Goal: Task Accomplishment & Management: Use online tool/utility

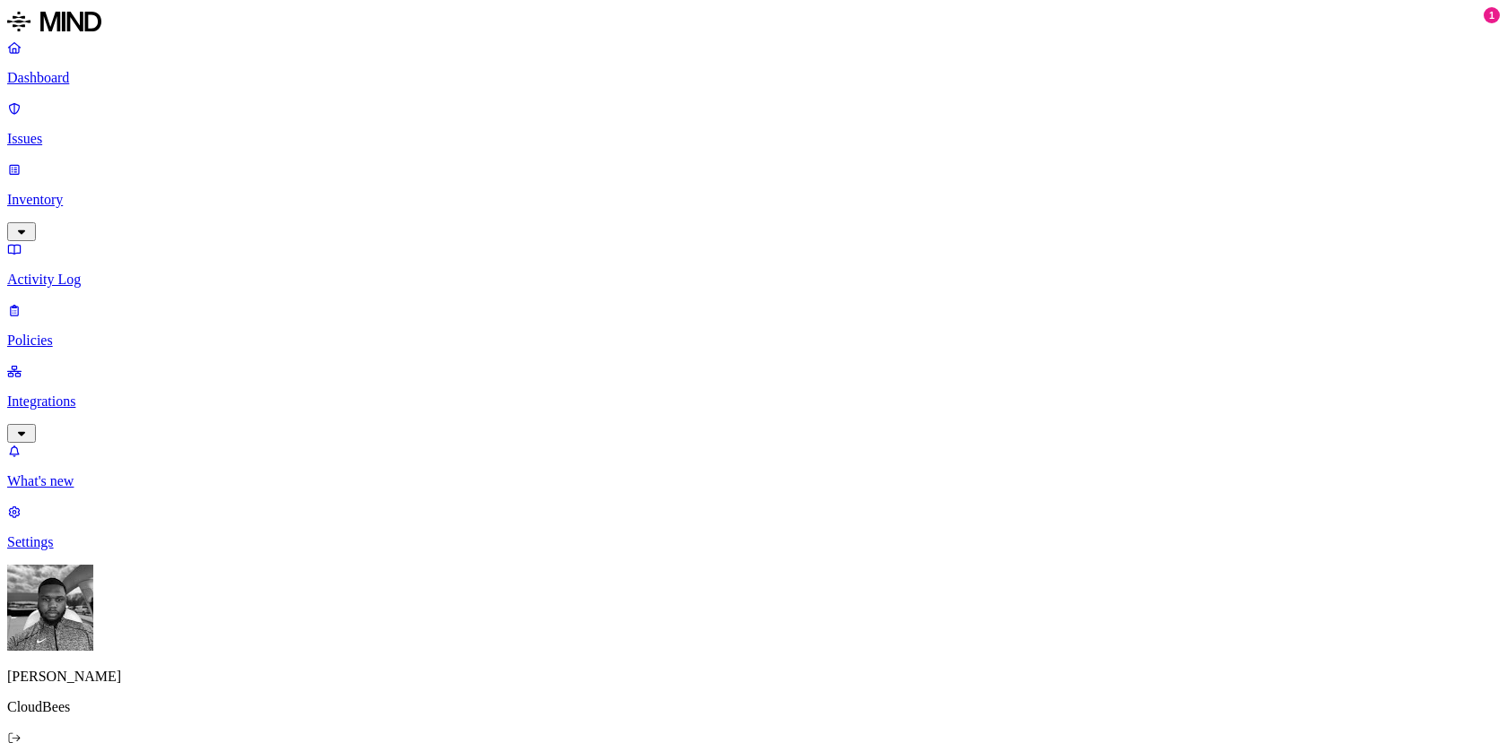
click at [51, 394] on p "Integrations" at bounding box center [753, 402] width 1492 height 16
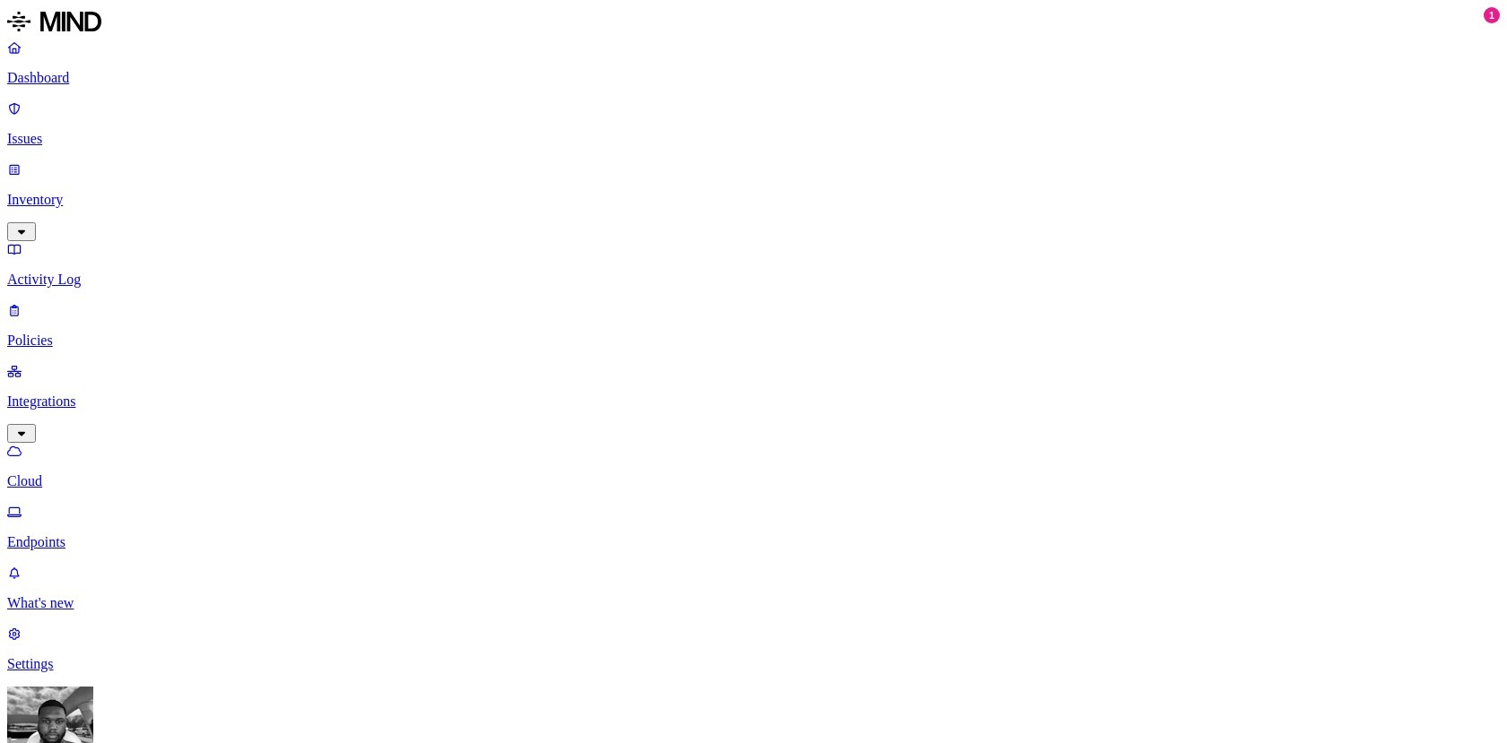
click at [42, 73] on p "Dashboard" at bounding box center [753, 78] width 1492 height 16
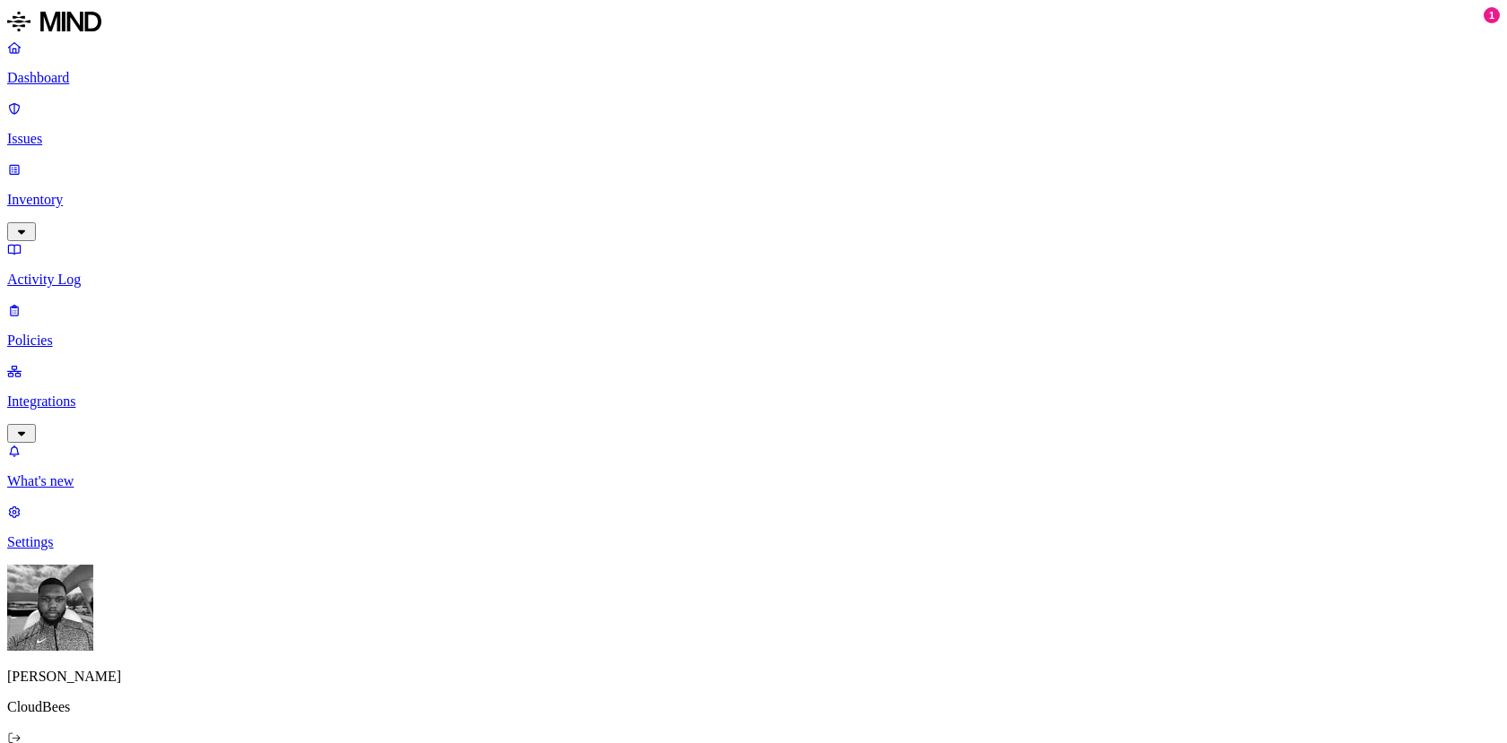
click at [112, 192] on p "Inventory" at bounding box center [753, 200] width 1492 height 16
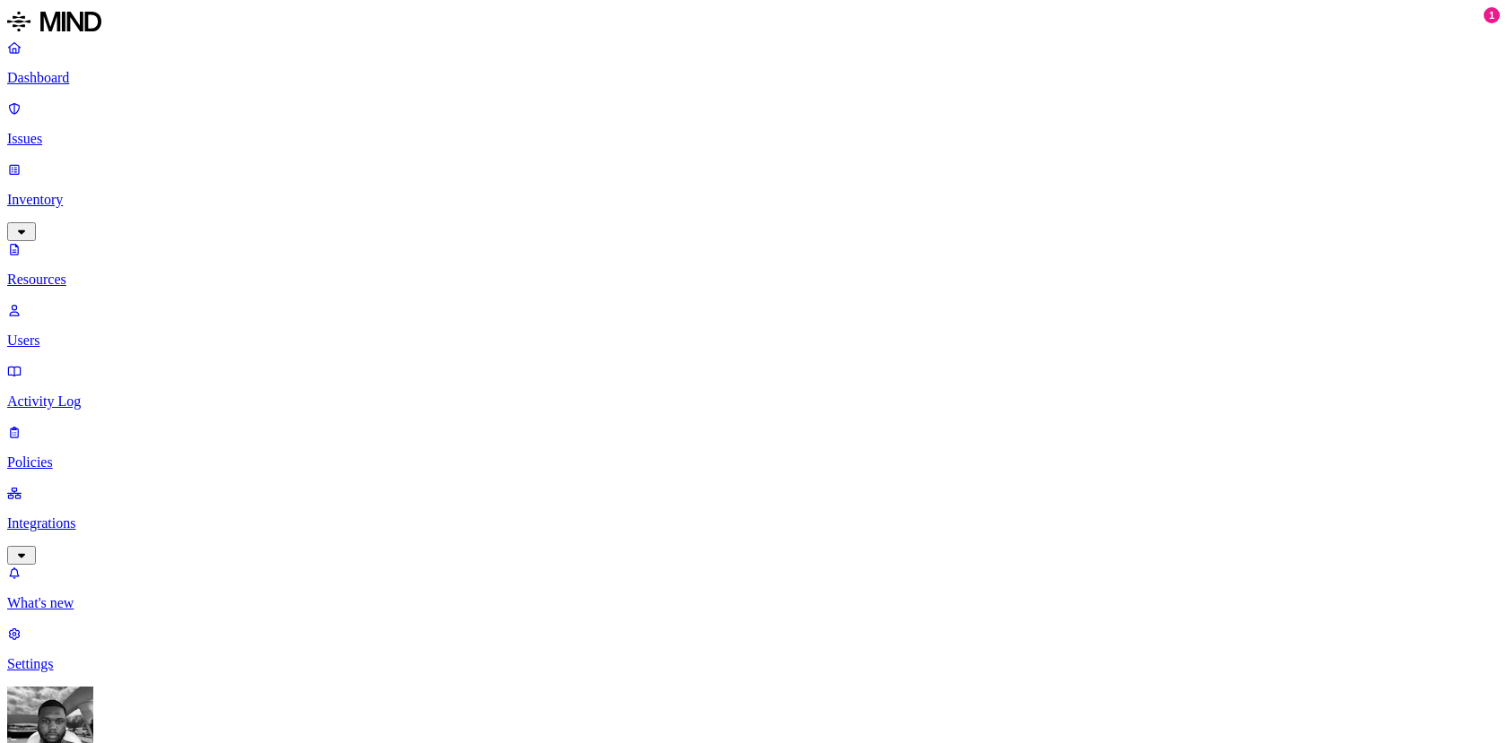
click at [124, 394] on p "Activity Log" at bounding box center [753, 402] width 1492 height 16
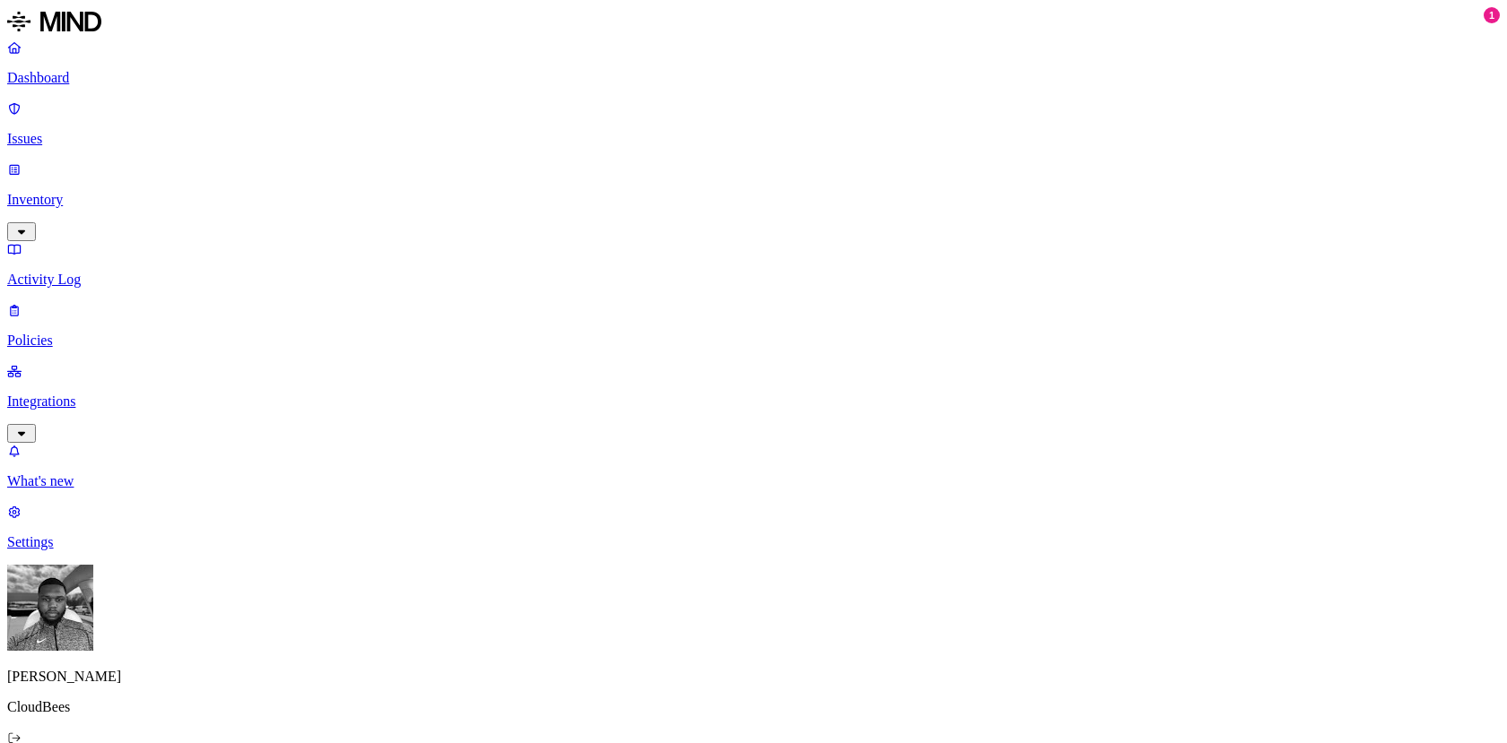
click at [140, 353] on nav "Dashboard Issues Inventory Activity Log Policies Integrations What's new 1 Sett…" at bounding box center [753, 294] width 1492 height 511
click at [95, 333] on p "Policies" at bounding box center [753, 341] width 1492 height 16
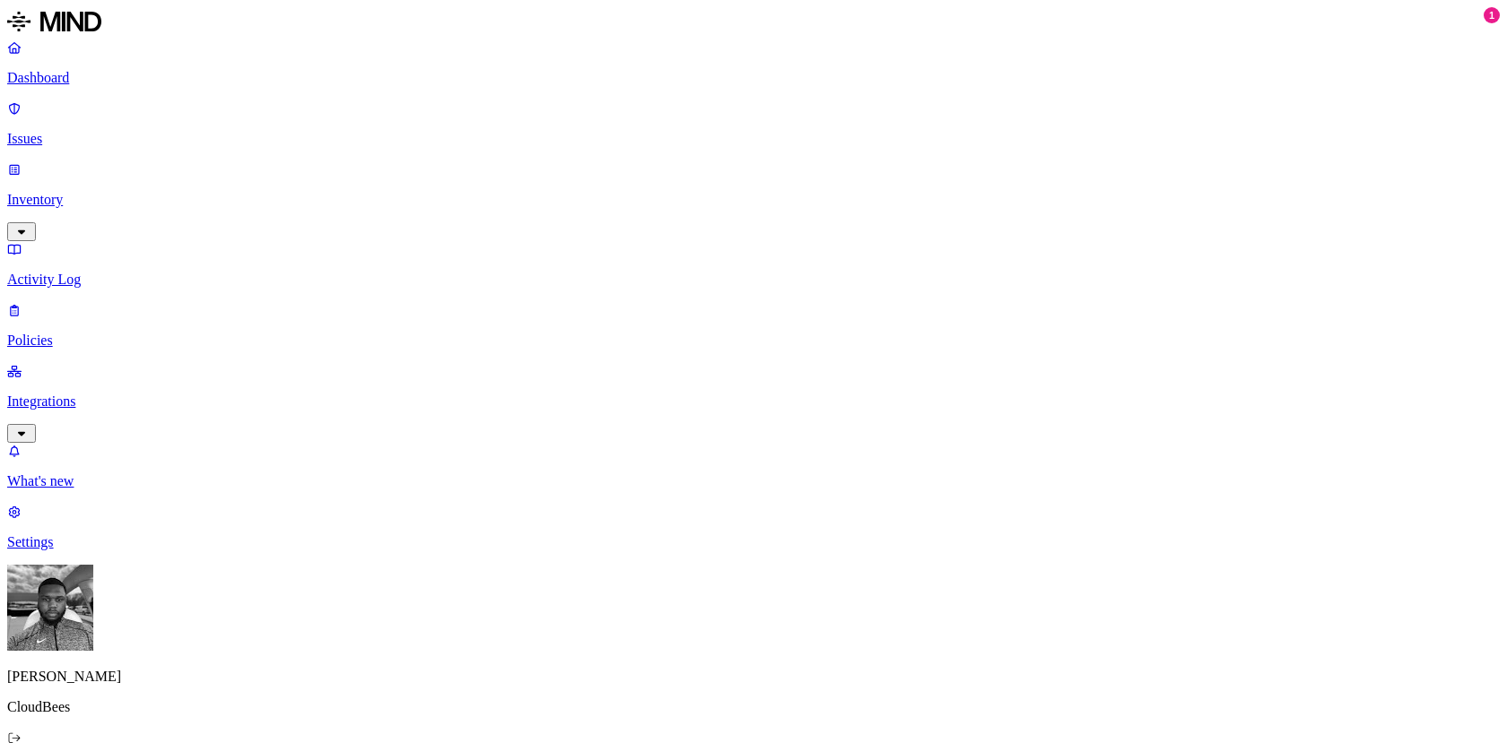
click at [83, 260] on nav "Dashboard Issues Inventory Activity Log Policies Integrations What's new 1 Sett…" at bounding box center [753, 294] width 1492 height 511
click at [83, 363] on link "Integrations" at bounding box center [753, 401] width 1492 height 77
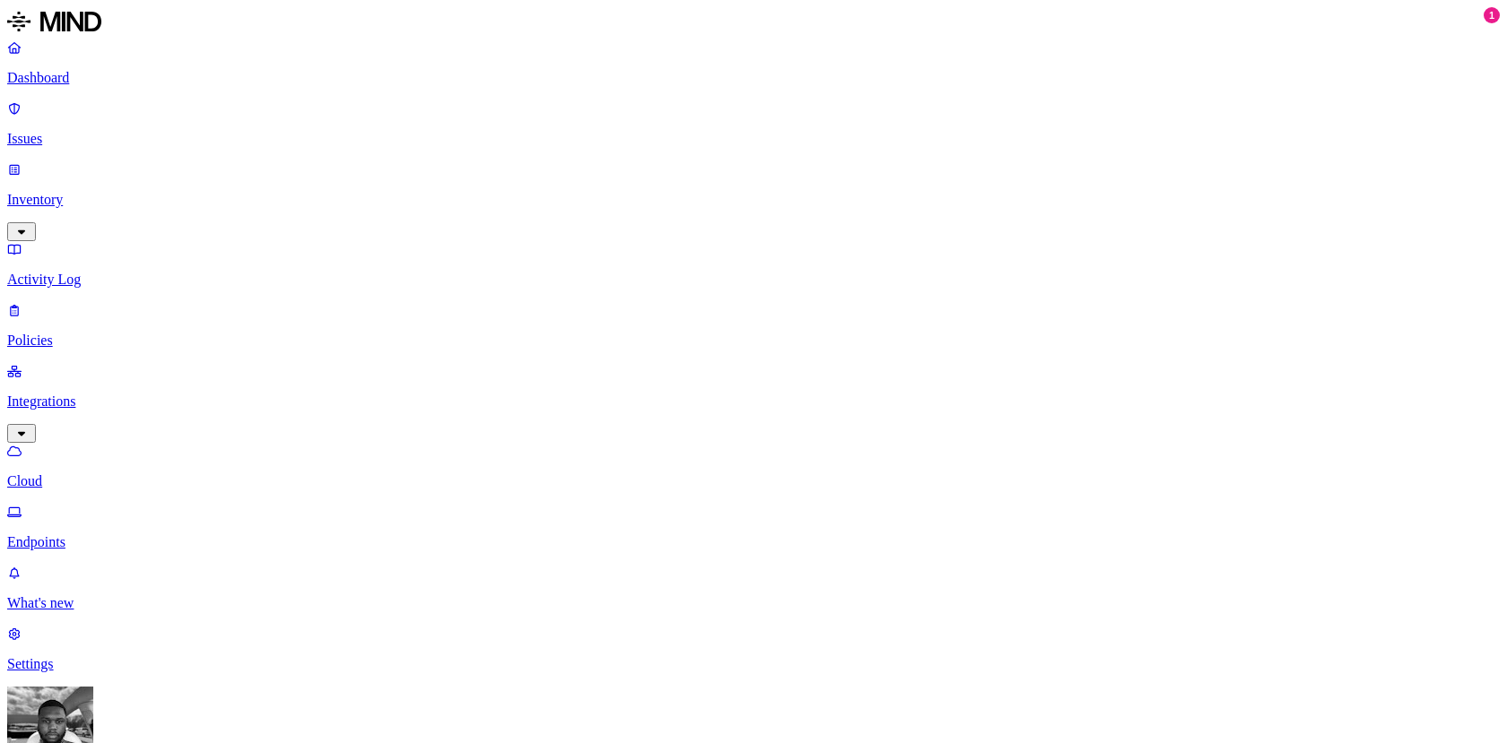
click at [59, 131] on p "Issues" at bounding box center [753, 139] width 1492 height 16
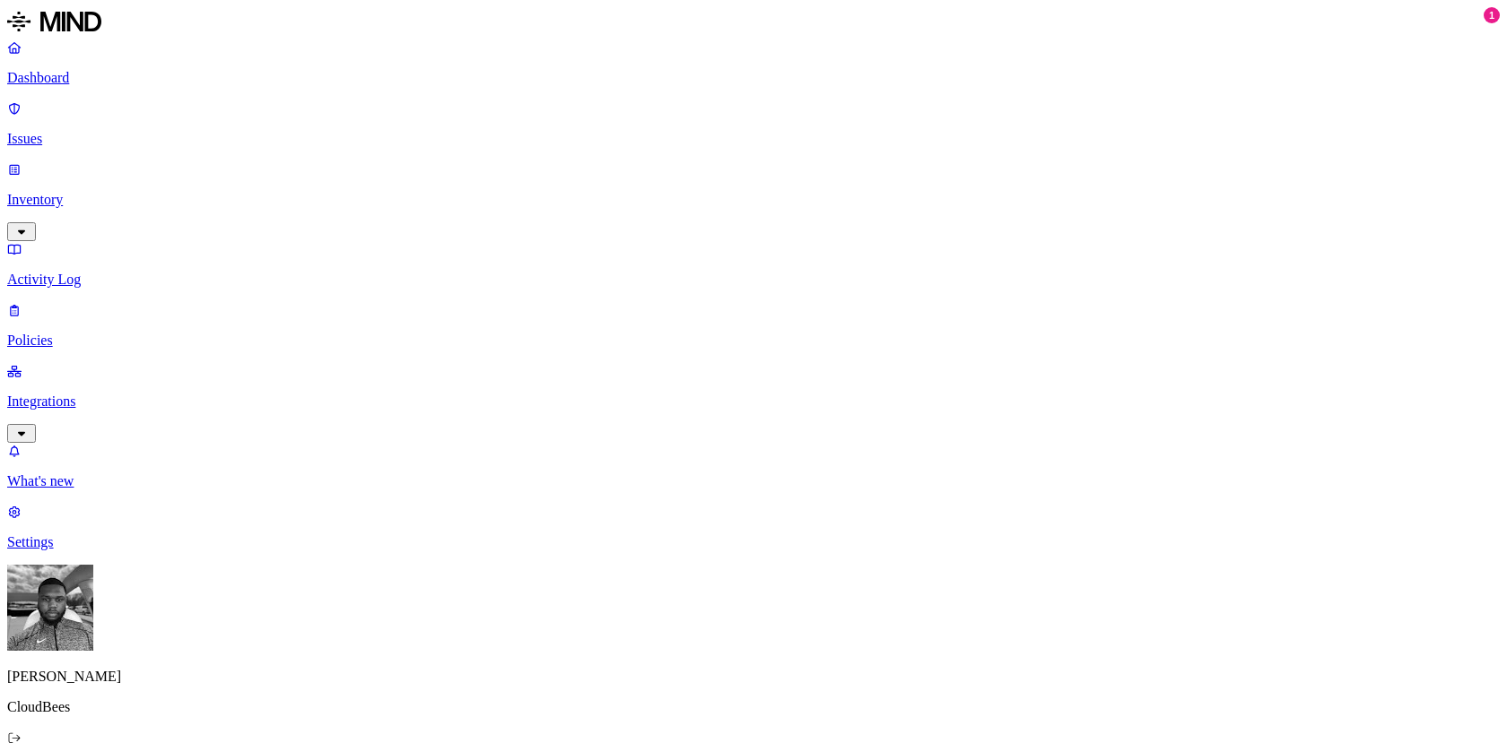
click at [56, 80] on p "Dashboard" at bounding box center [753, 78] width 1492 height 16
click at [125, 222] on div "Dashboard Issues Inventory Activity Log Policies Integrations" at bounding box center [753, 241] width 1492 height 404
click at [122, 302] on link "Policies" at bounding box center [753, 325] width 1492 height 47
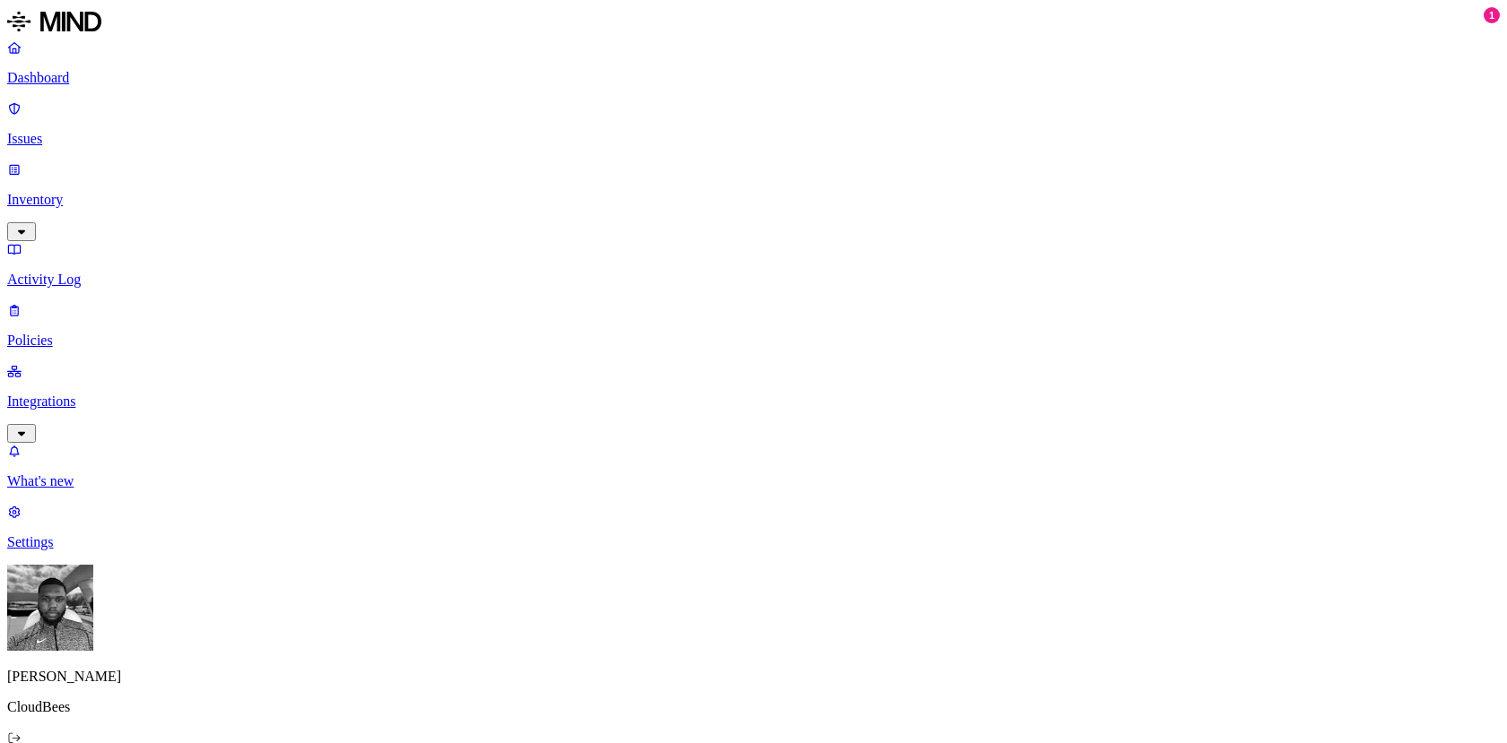
click at [63, 363] on link "Integrations" at bounding box center [753, 401] width 1492 height 77
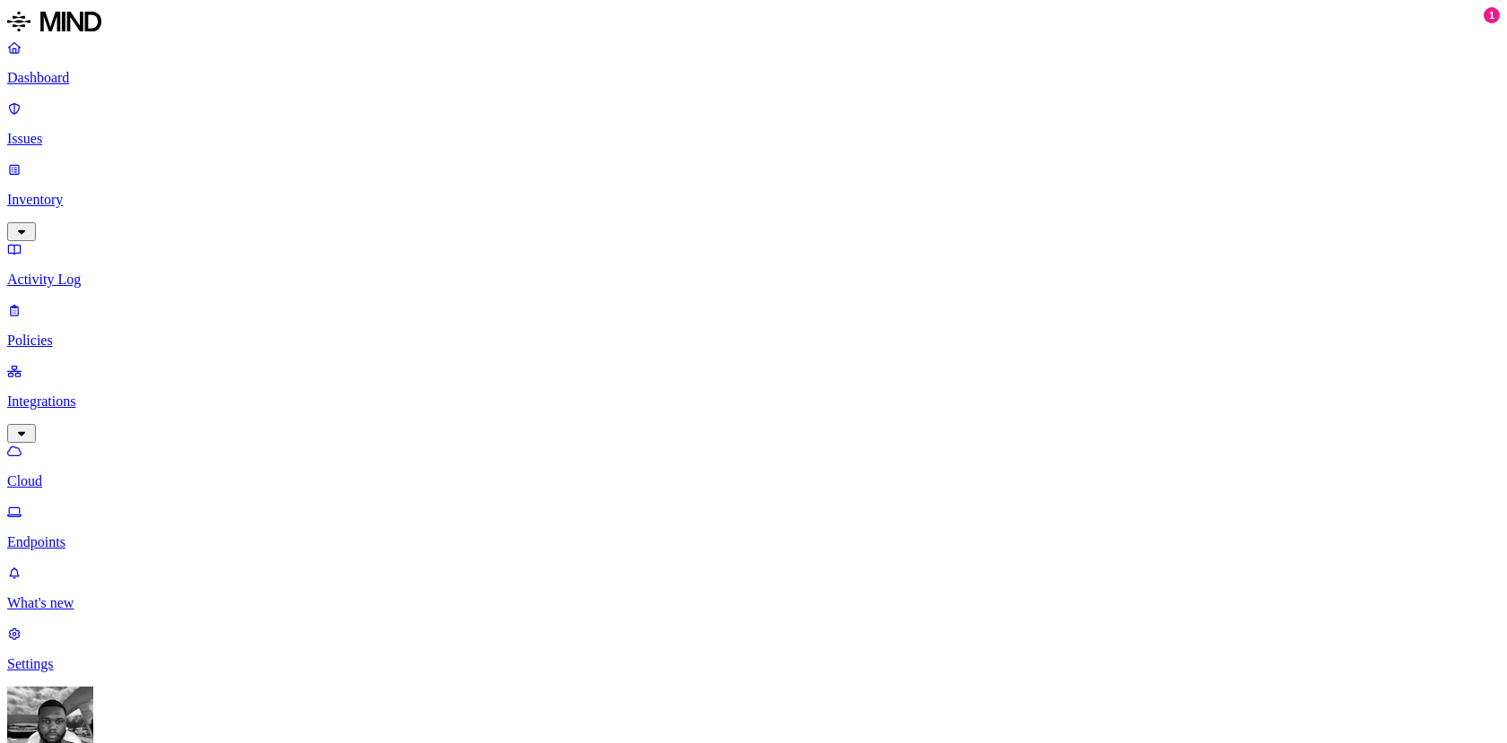
click at [48, 86] on p "Dashboard" at bounding box center [753, 78] width 1492 height 16
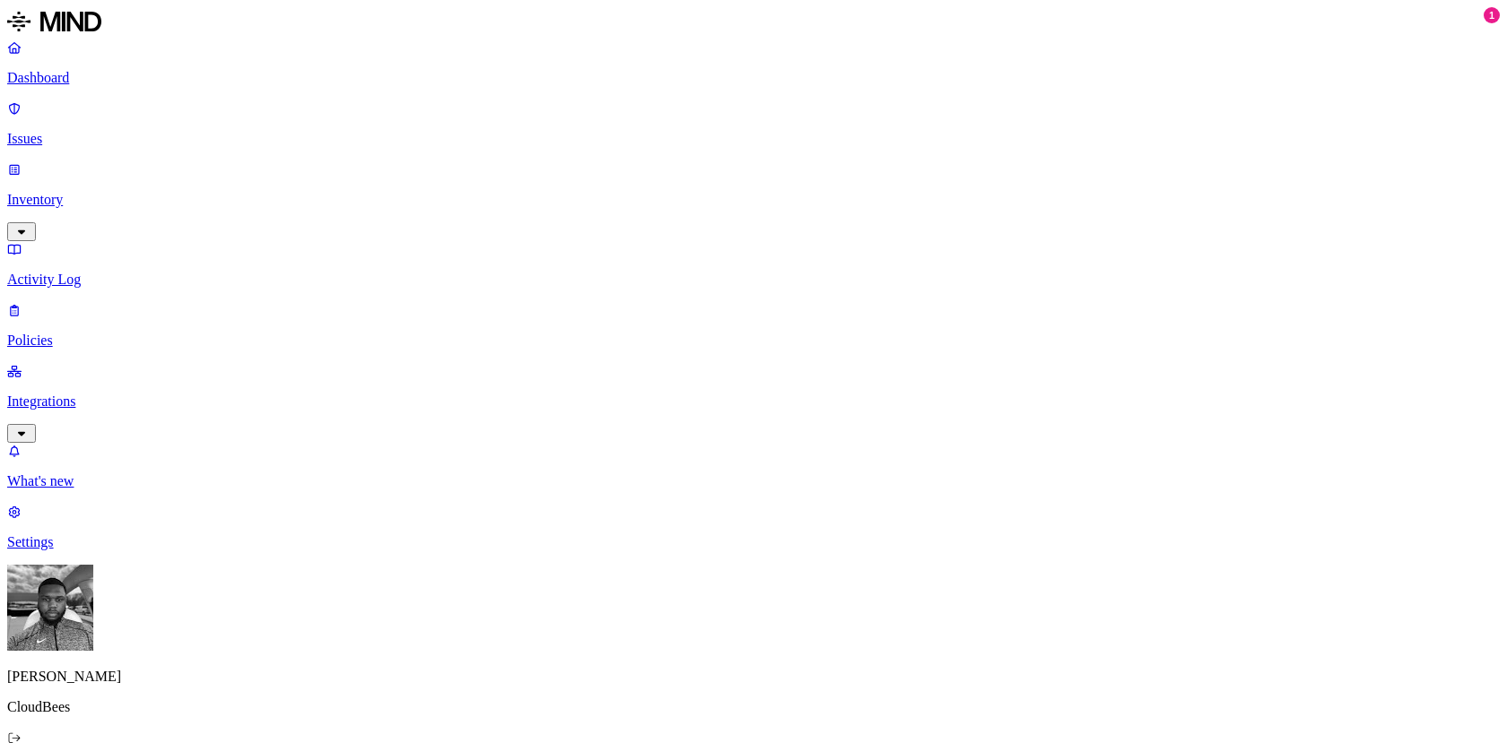
click at [75, 394] on p "Integrations" at bounding box center [753, 402] width 1492 height 16
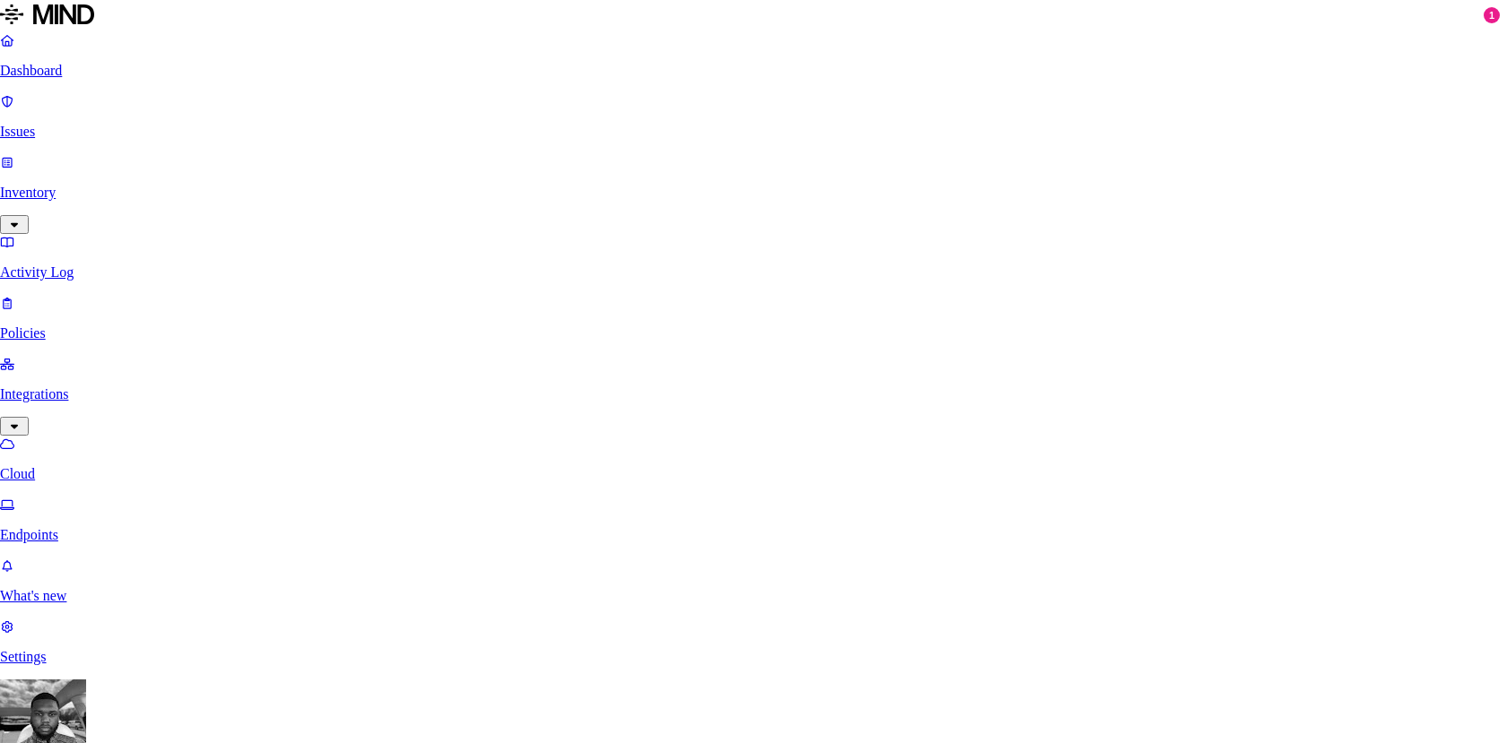
scroll to position [308, 0]
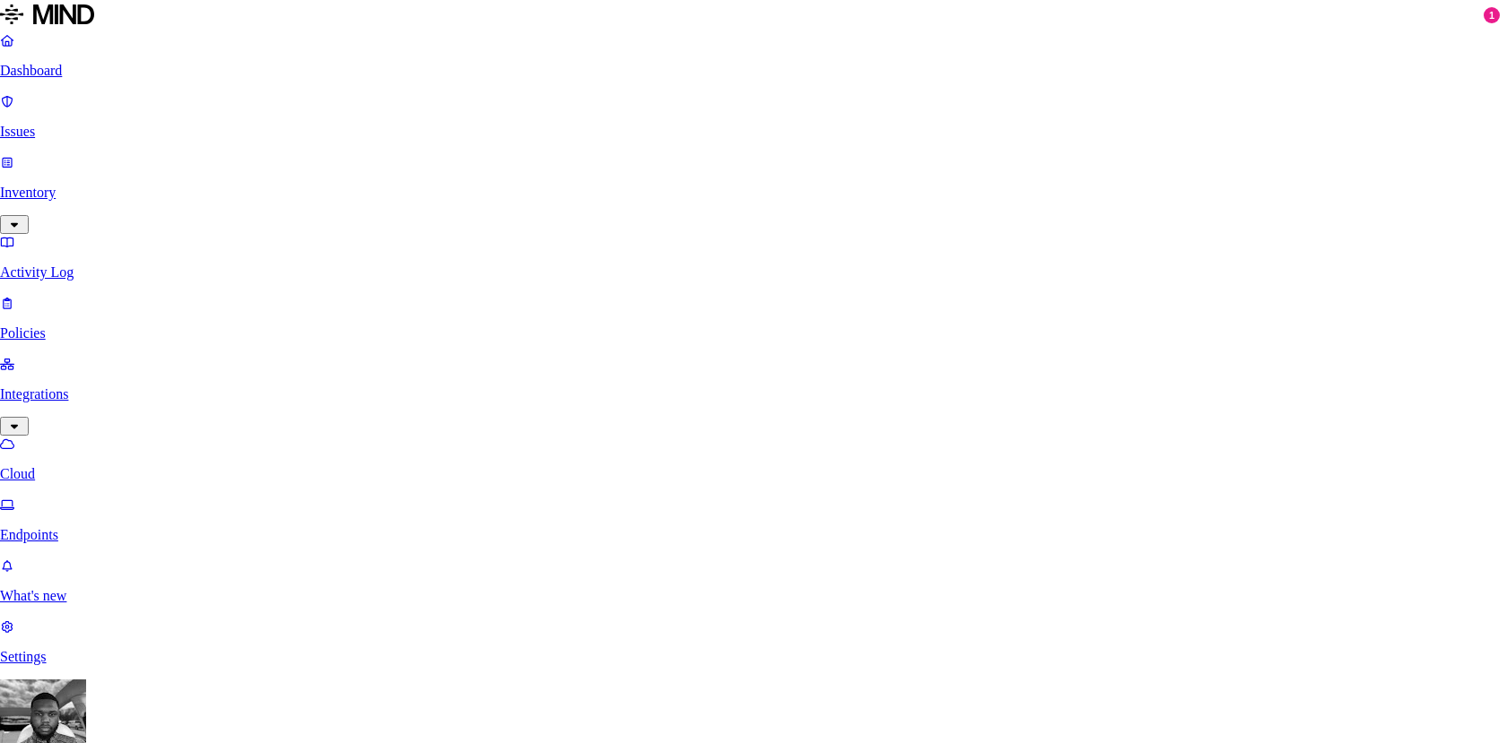
scroll to position [230, 0]
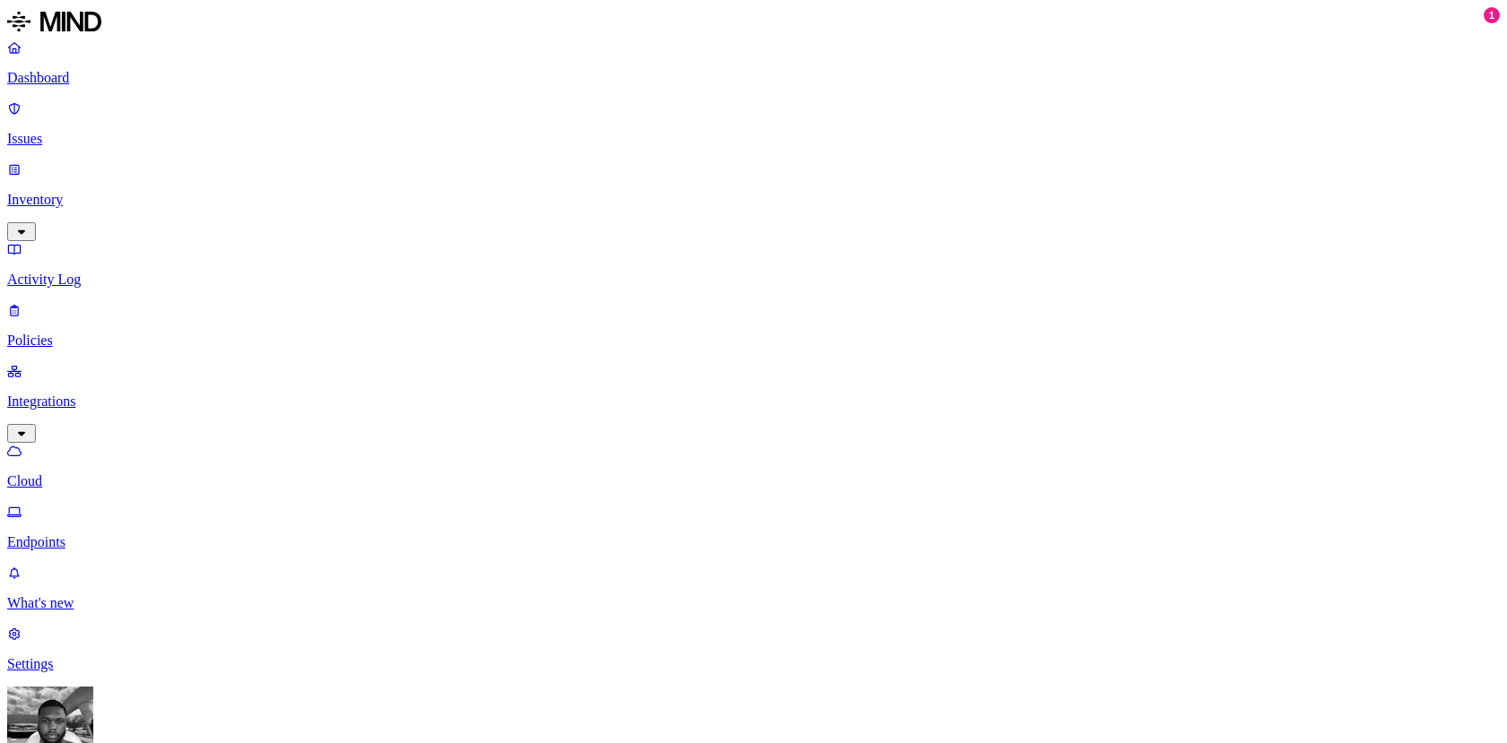
click at [49, 83] on p "Dashboard" at bounding box center [753, 78] width 1492 height 16
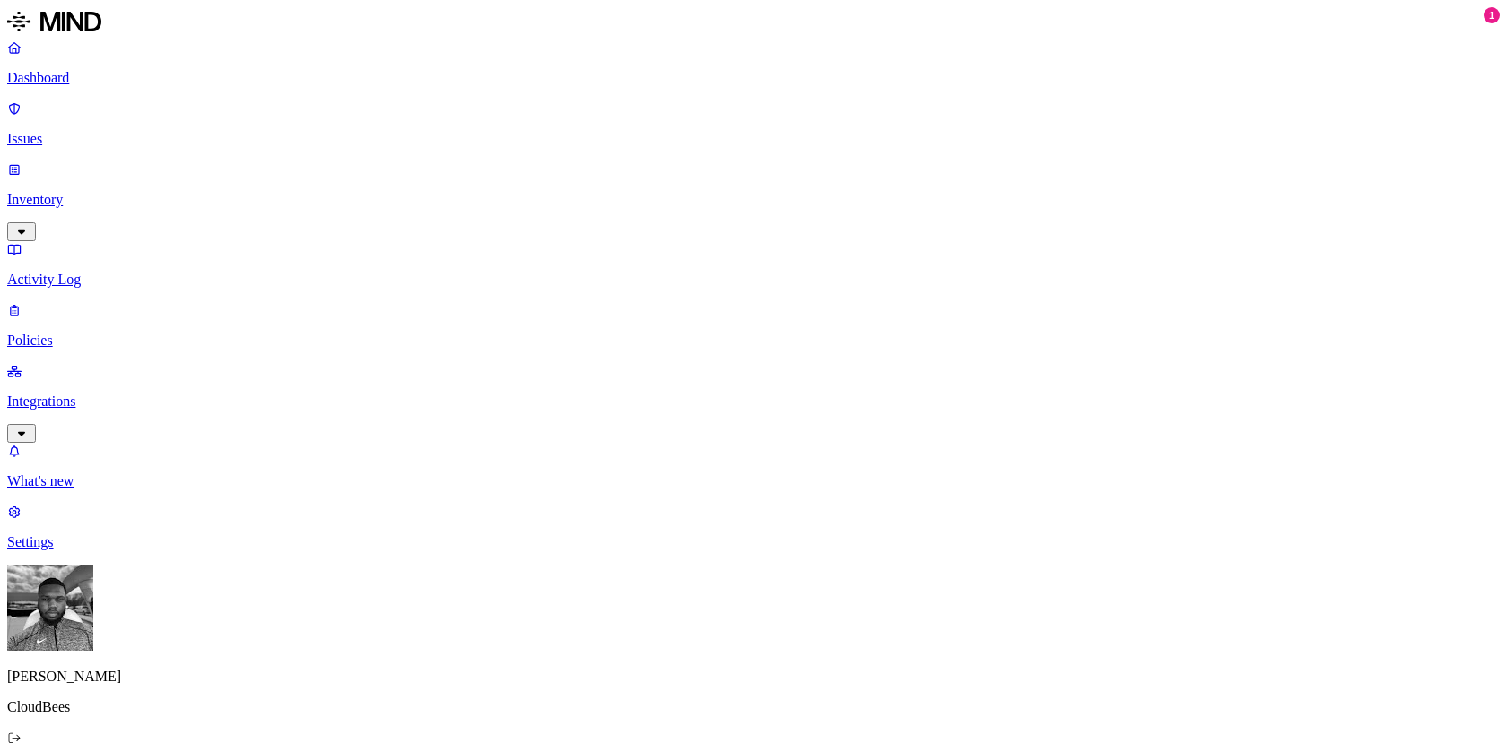
click at [60, 131] on p "Issues" at bounding box center [753, 139] width 1492 height 16
click at [66, 192] on p "Inventory" at bounding box center [753, 200] width 1492 height 16
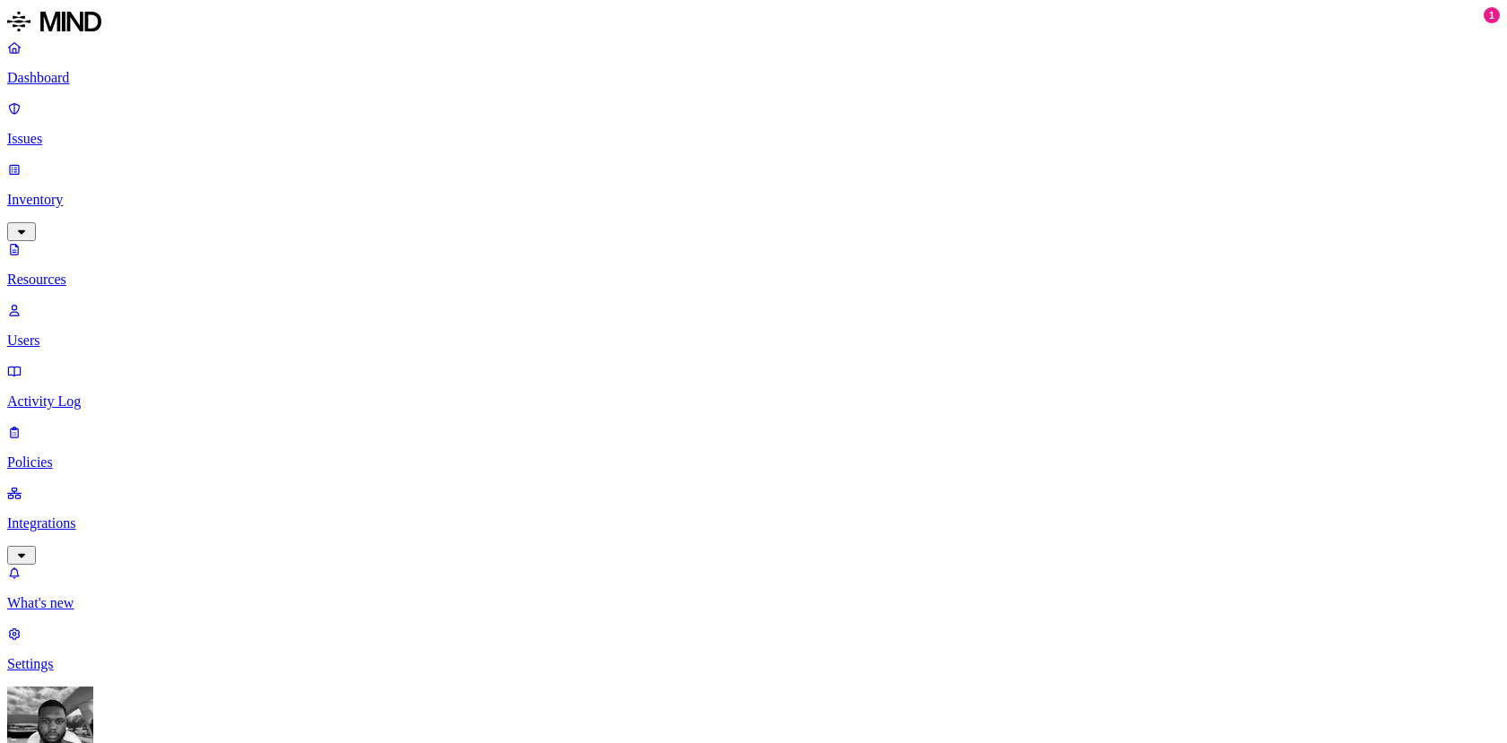
click at [71, 333] on p "Users" at bounding box center [753, 341] width 1492 height 16
click at [71, 394] on p "Activity Log" at bounding box center [753, 402] width 1492 height 16
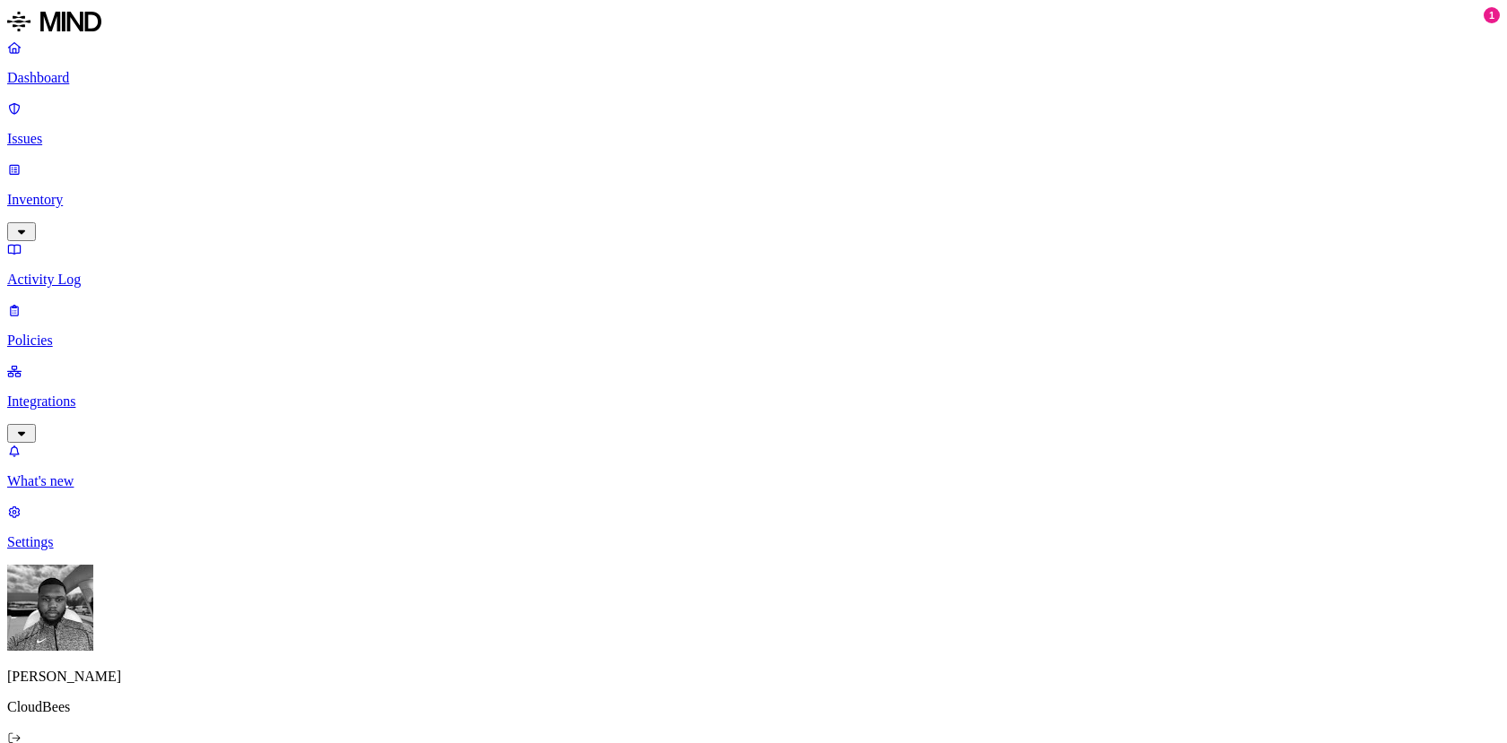
click at [79, 192] on p "Inventory" at bounding box center [753, 200] width 1492 height 16
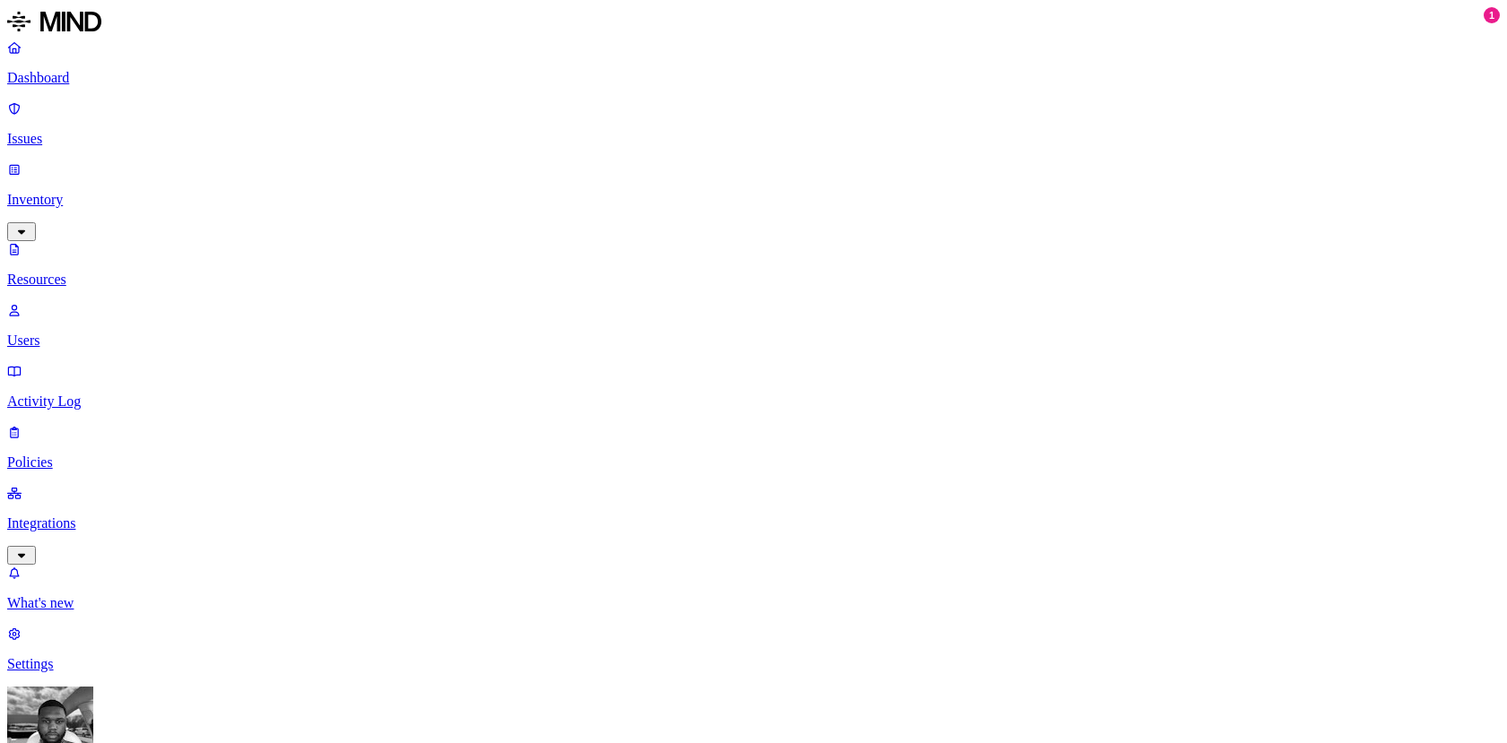
click at [76, 333] on p "Users" at bounding box center [753, 341] width 1492 height 16
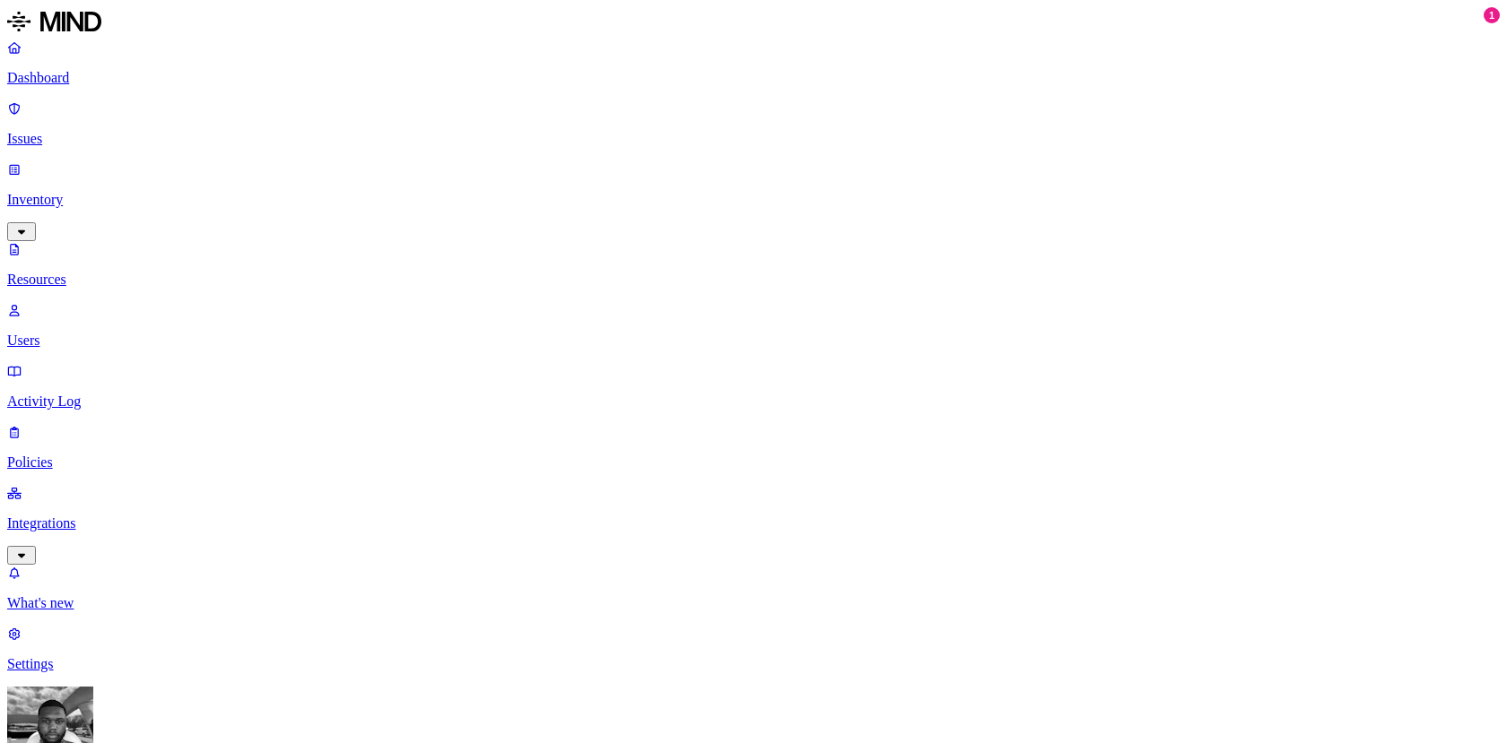
scroll to position [115, 0]
click at [61, 516] on p "Integrations" at bounding box center [753, 524] width 1492 height 16
click at [124, 75] on p "Dashboard" at bounding box center [753, 78] width 1492 height 16
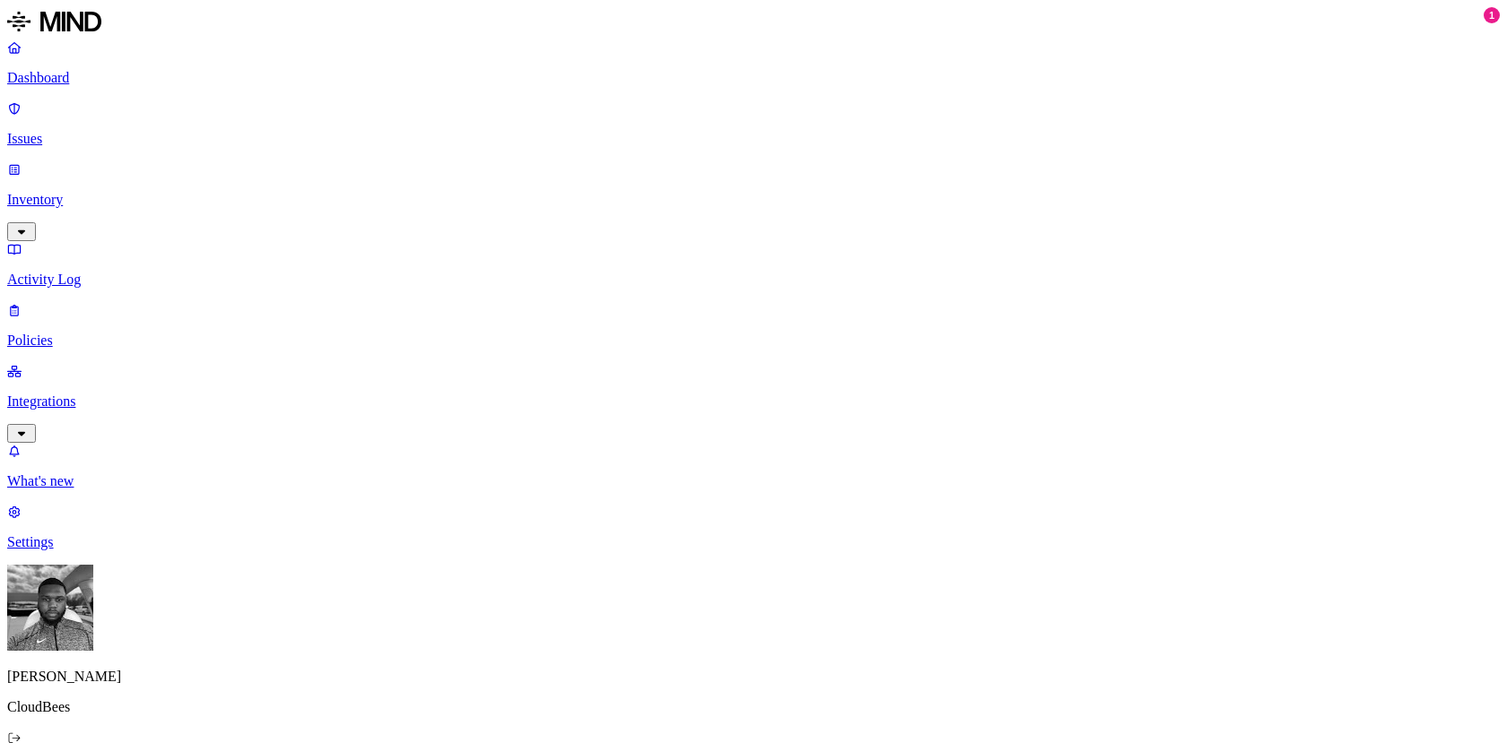
scroll to position [10, 0]
click at [65, 131] on p "Issues" at bounding box center [753, 139] width 1492 height 16
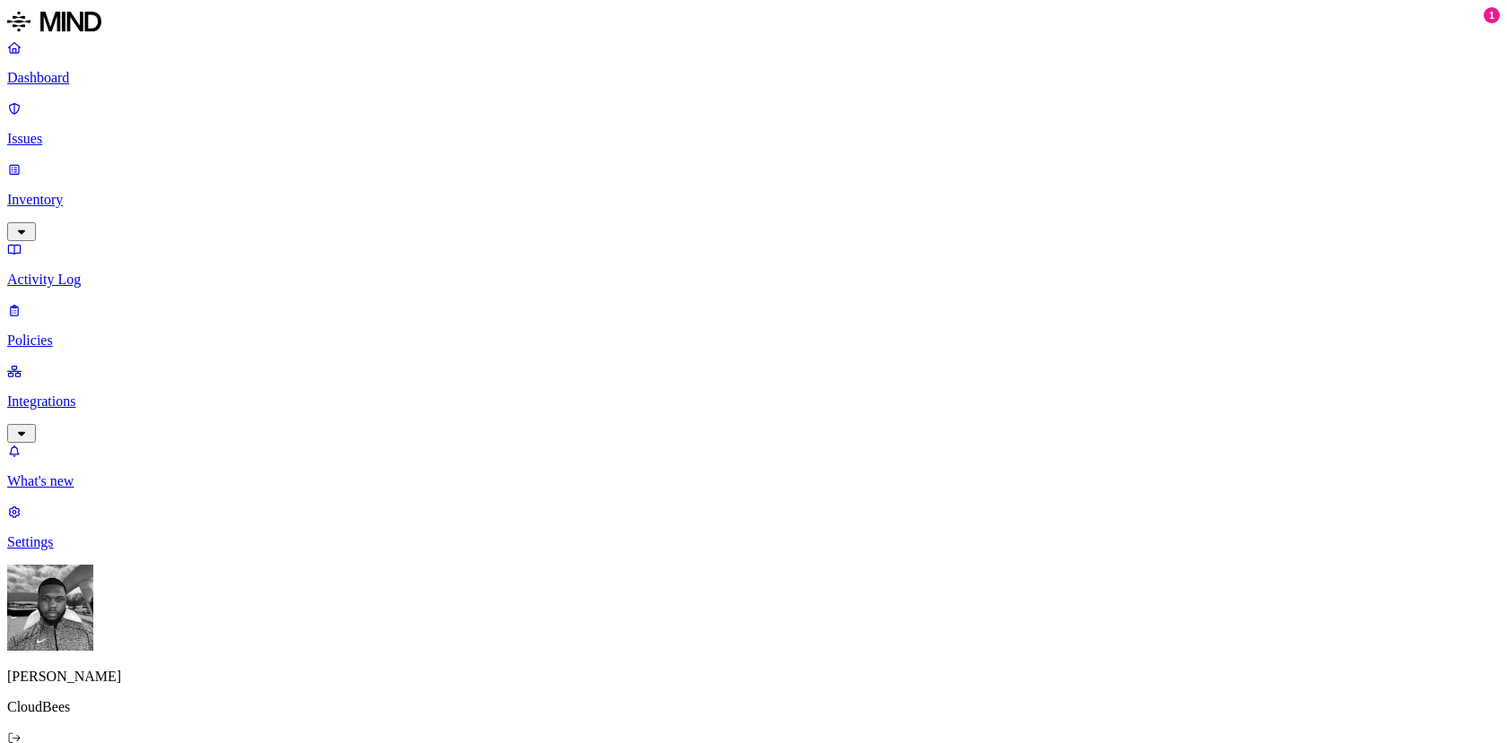
scroll to position [362, 0]
click at [88, 192] on p "Inventory" at bounding box center [753, 200] width 1492 height 16
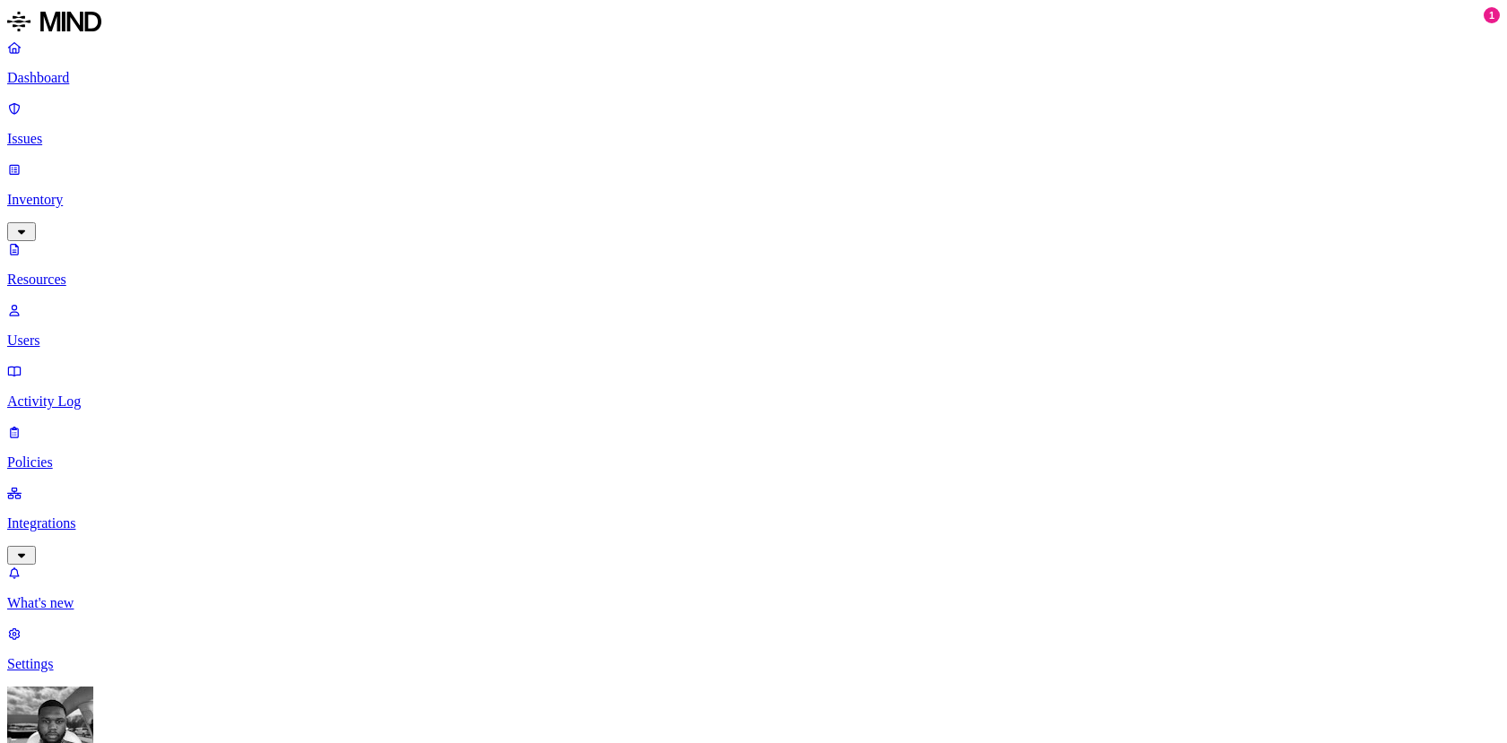
click at [86, 302] on link "Users" at bounding box center [753, 325] width 1492 height 47
type input "f"
type input "v"
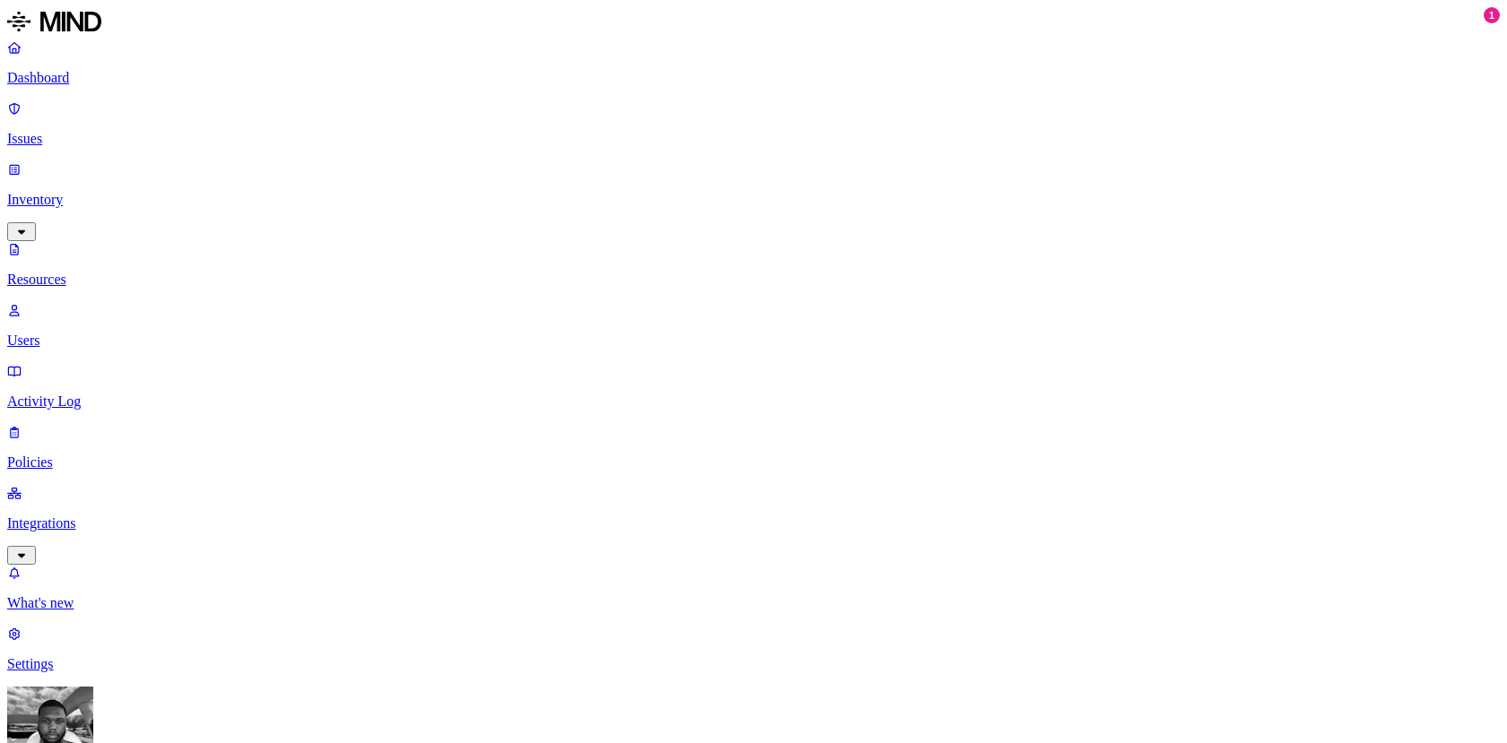
click at [125, 131] on p "Issues" at bounding box center [753, 139] width 1492 height 16
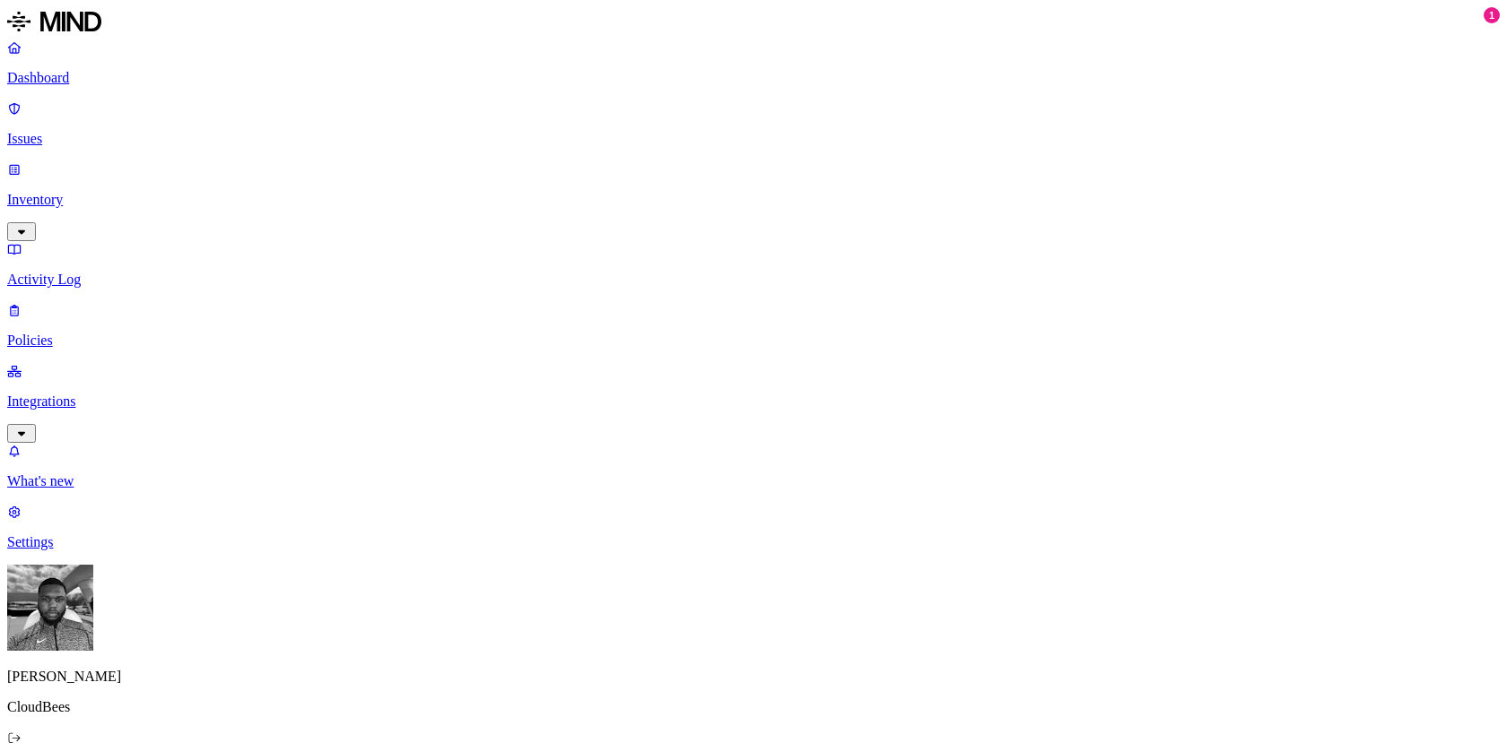
click at [118, 192] on p "Inventory" at bounding box center [753, 200] width 1492 height 16
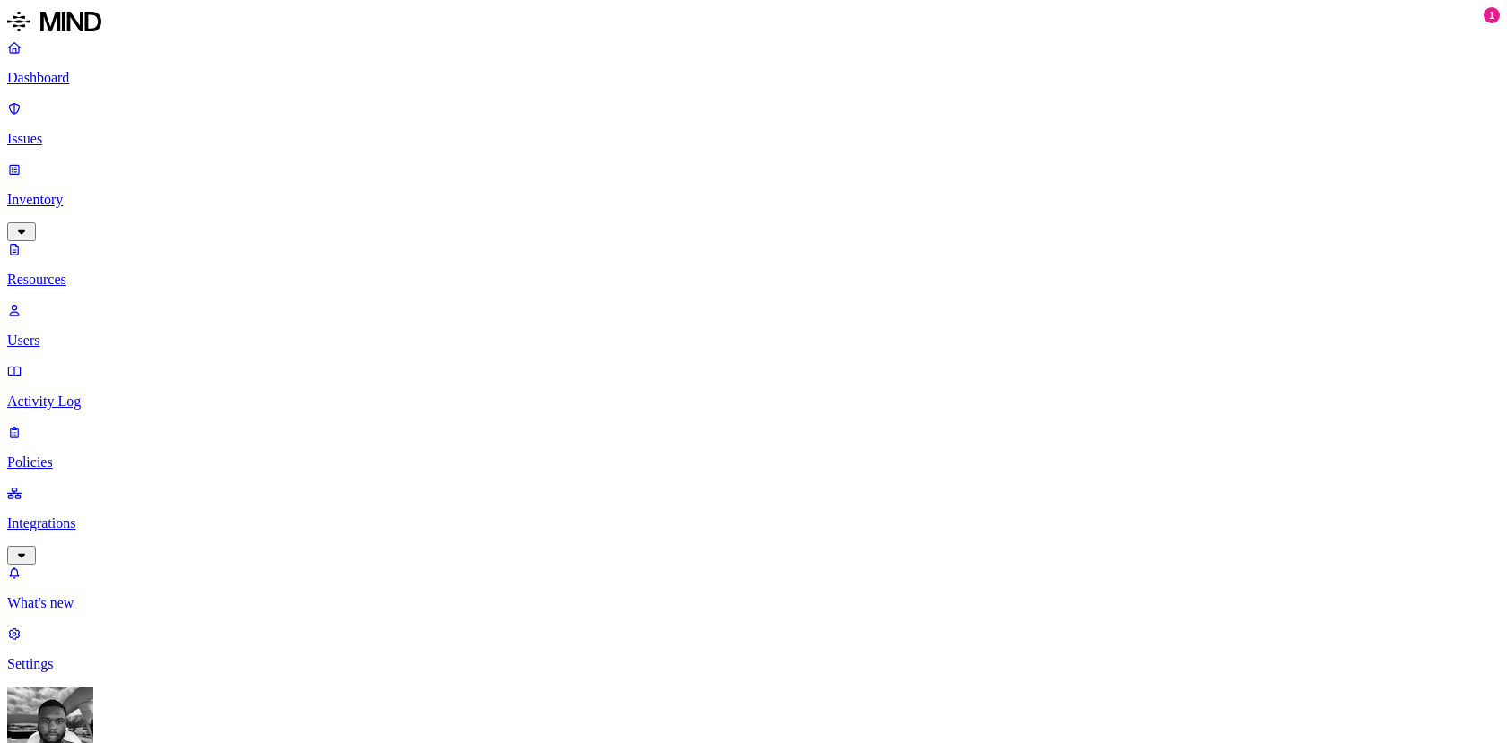
click at [132, 125] on link "Issues" at bounding box center [753, 123] width 1492 height 47
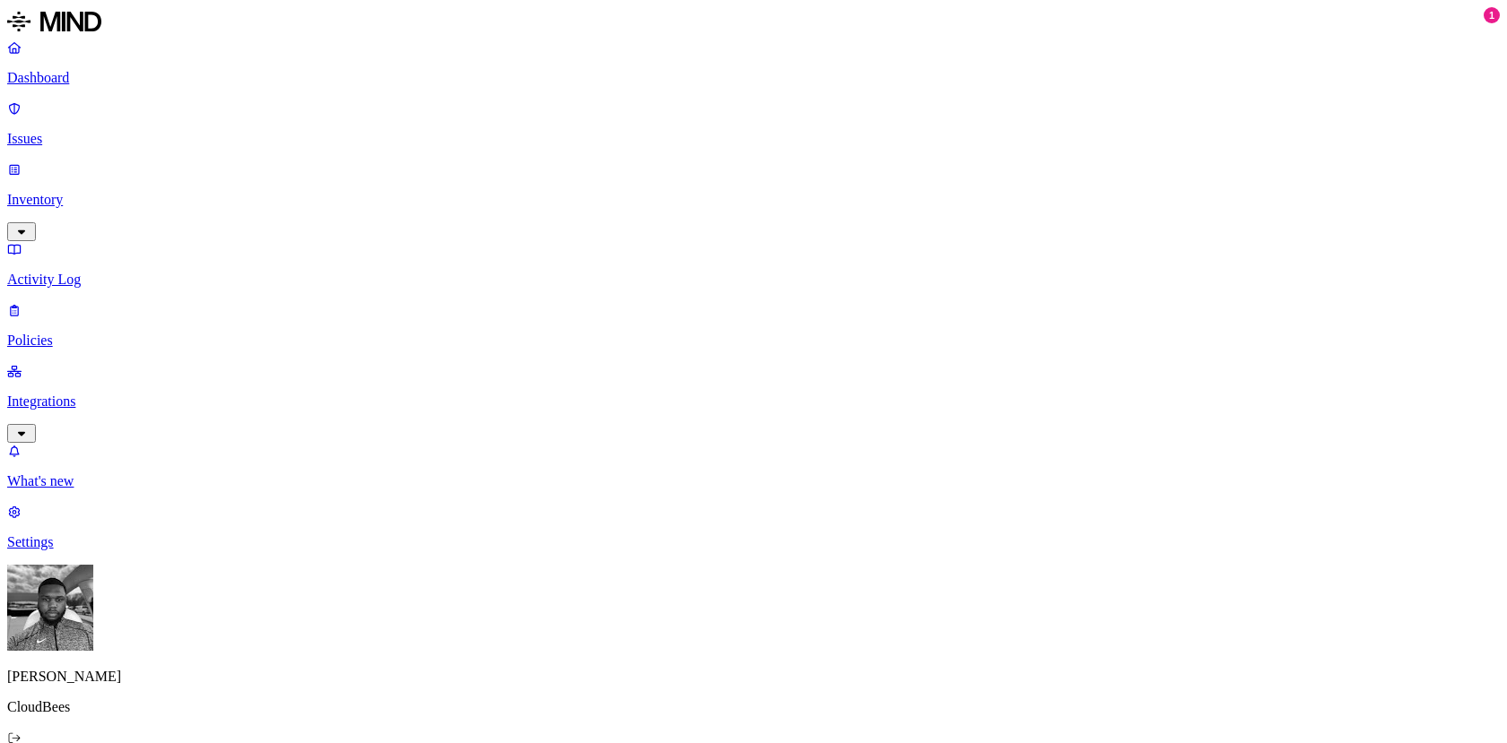
click at [145, 39] on link at bounding box center [753, 23] width 1492 height 32
click at [125, 120] on link "Issues" at bounding box center [753, 123] width 1492 height 47
click at [163, 192] on p "Inventory" at bounding box center [753, 200] width 1492 height 16
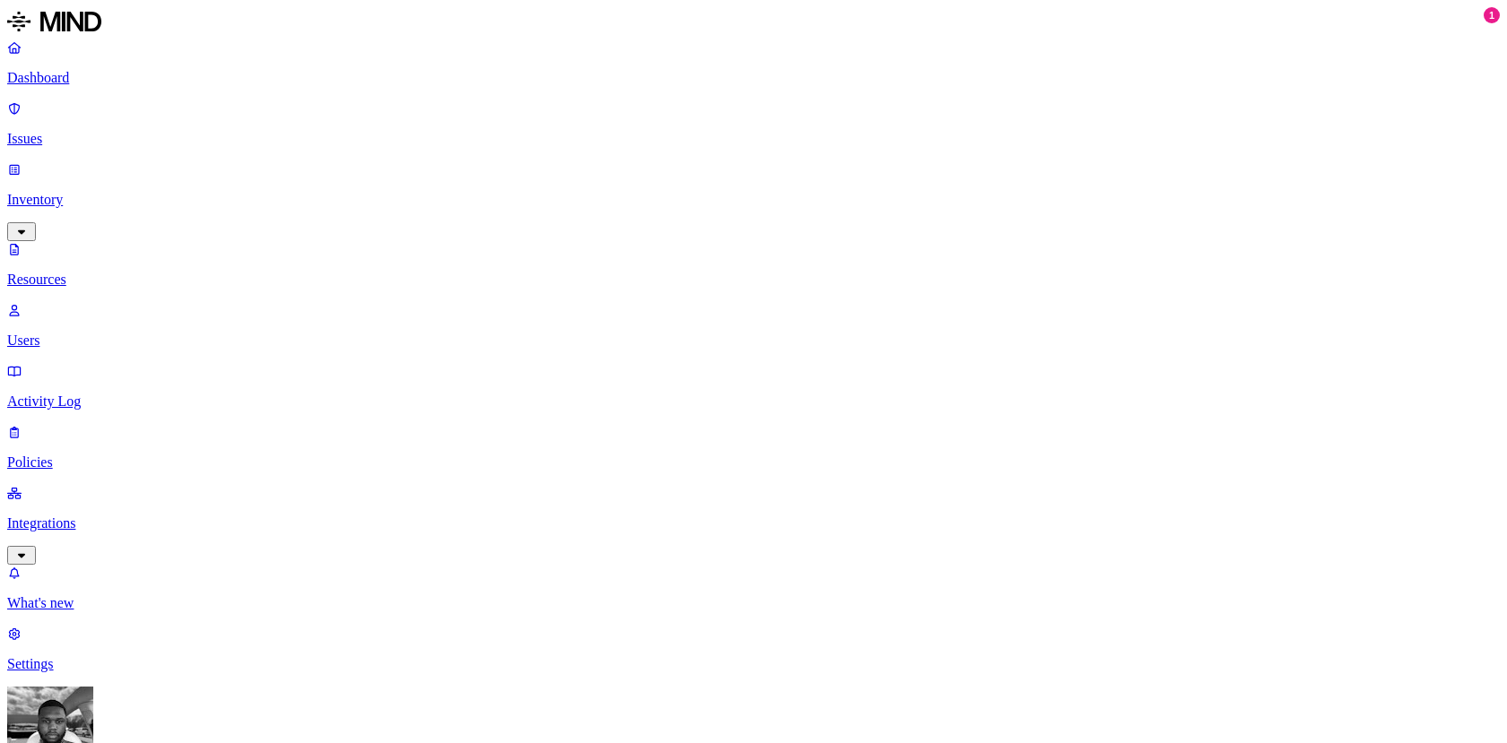
click at [109, 333] on p "Users" at bounding box center [753, 341] width 1492 height 16
type input "white"
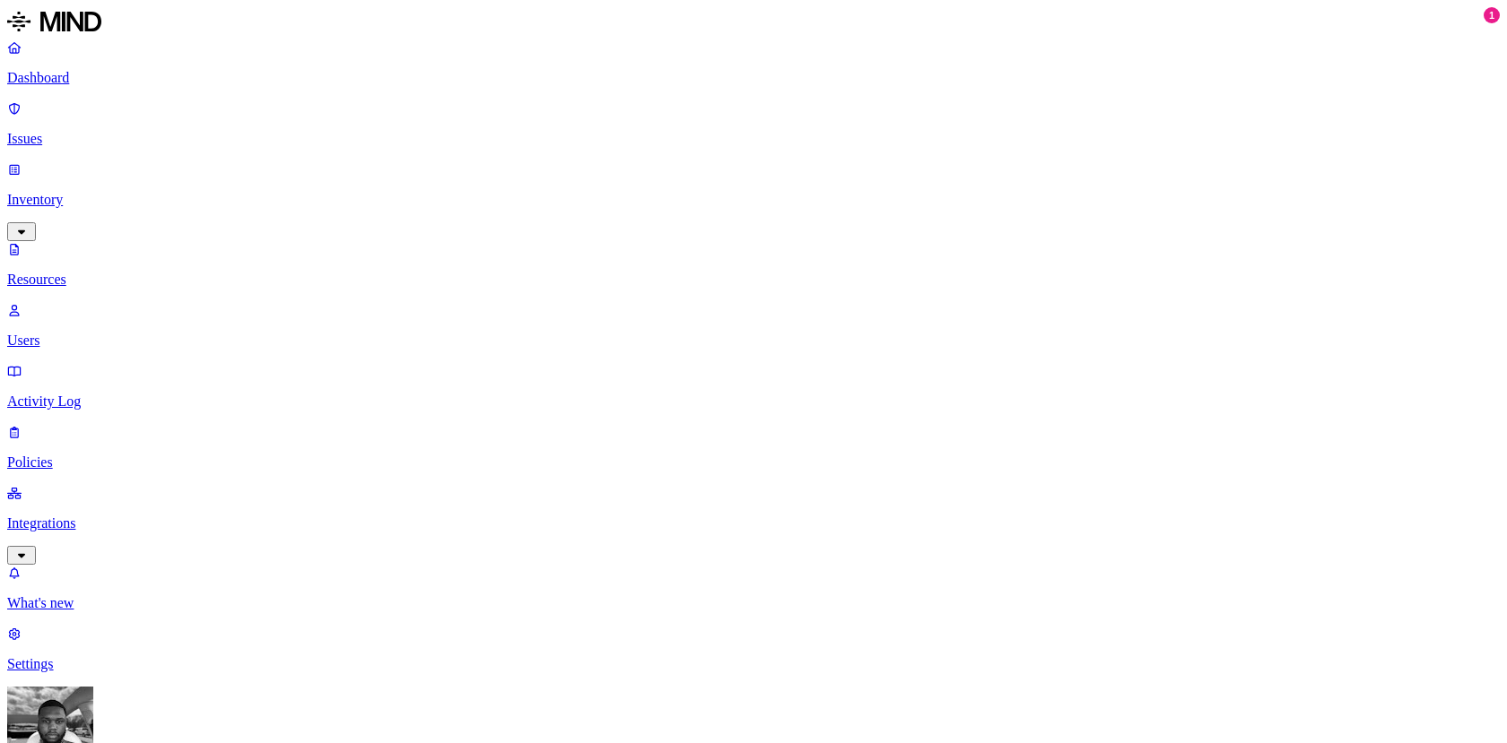
scroll to position [308, 0]
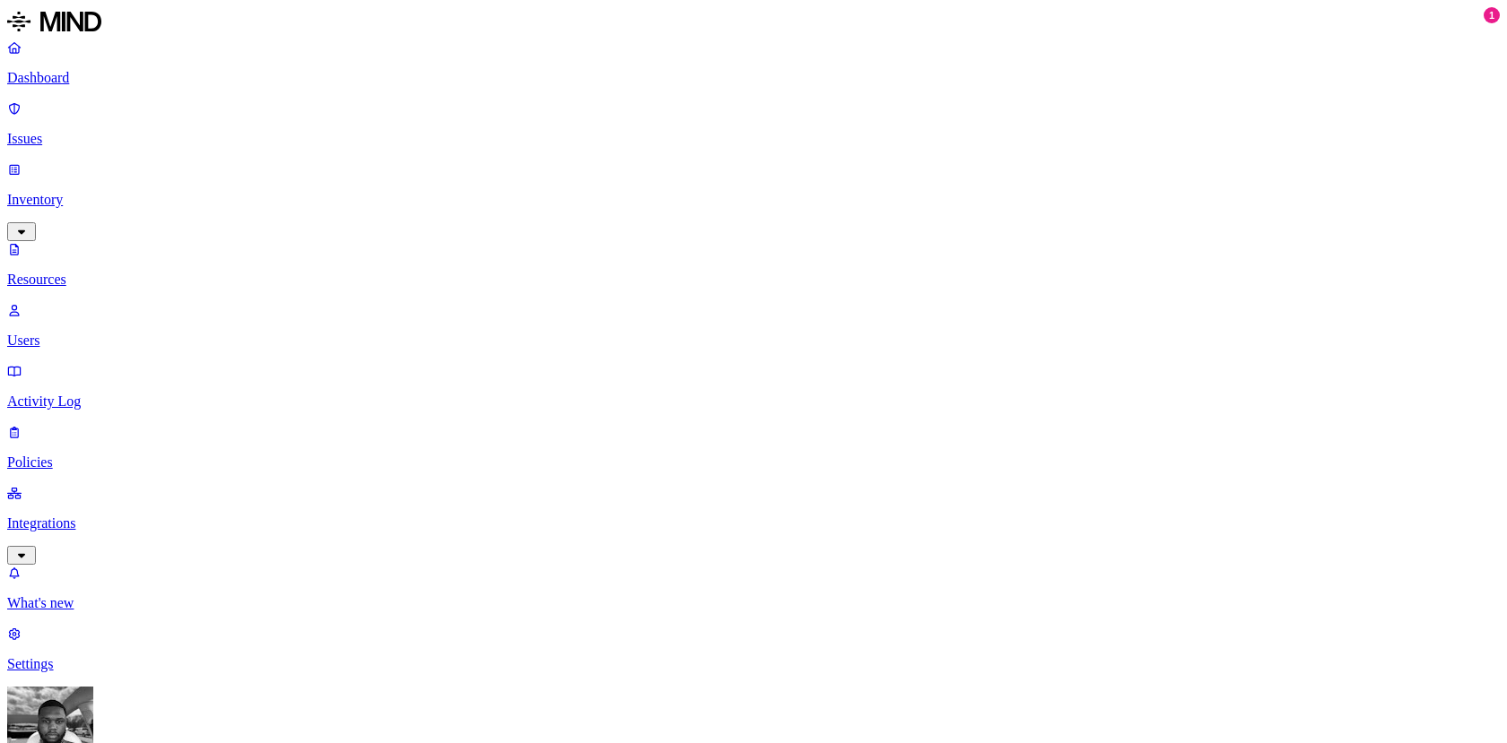
scroll to position [153, 0]
drag, startPoint x: 1042, startPoint y: 65, endPoint x: 1164, endPoint y: 68, distance: 122.0
copy h3 "Hi my password is"
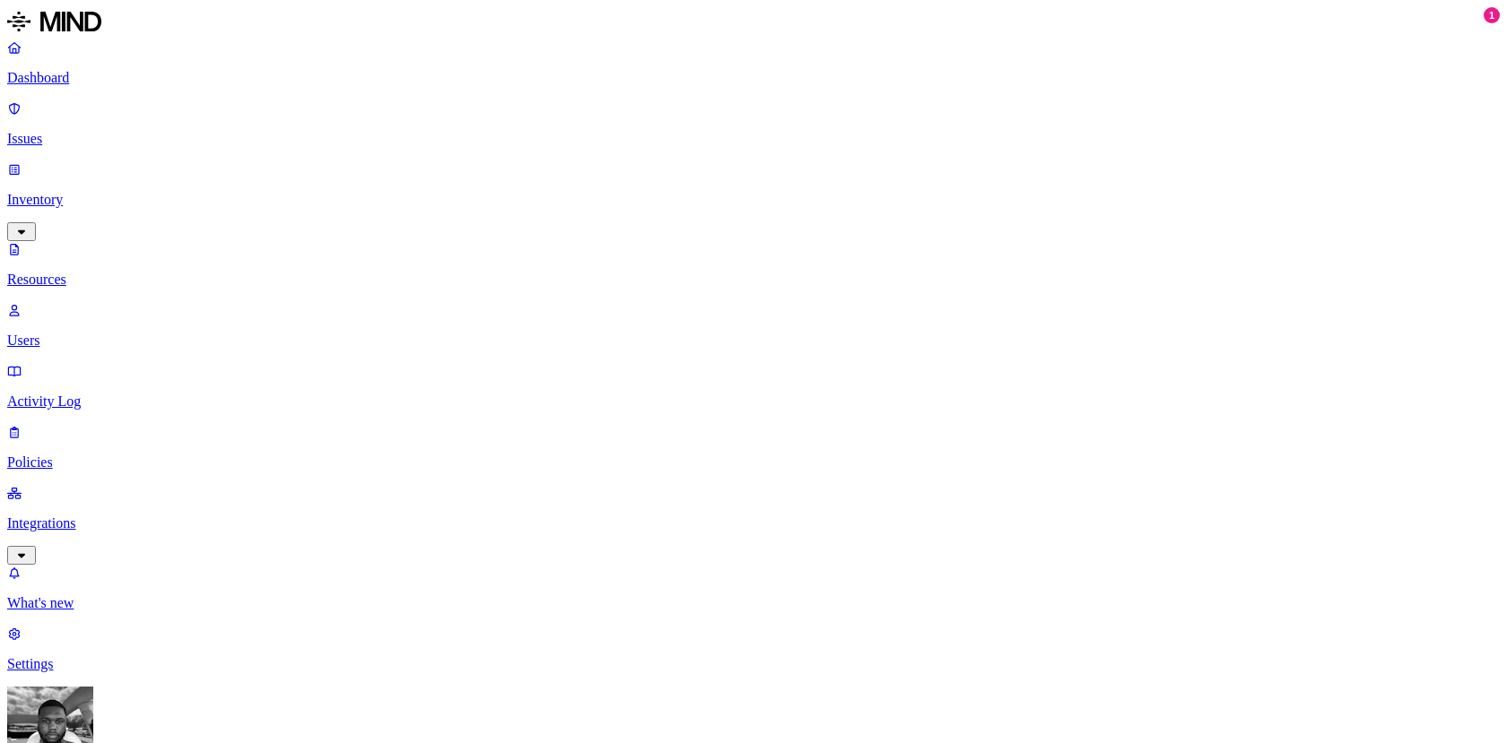
scroll to position [134, 0]
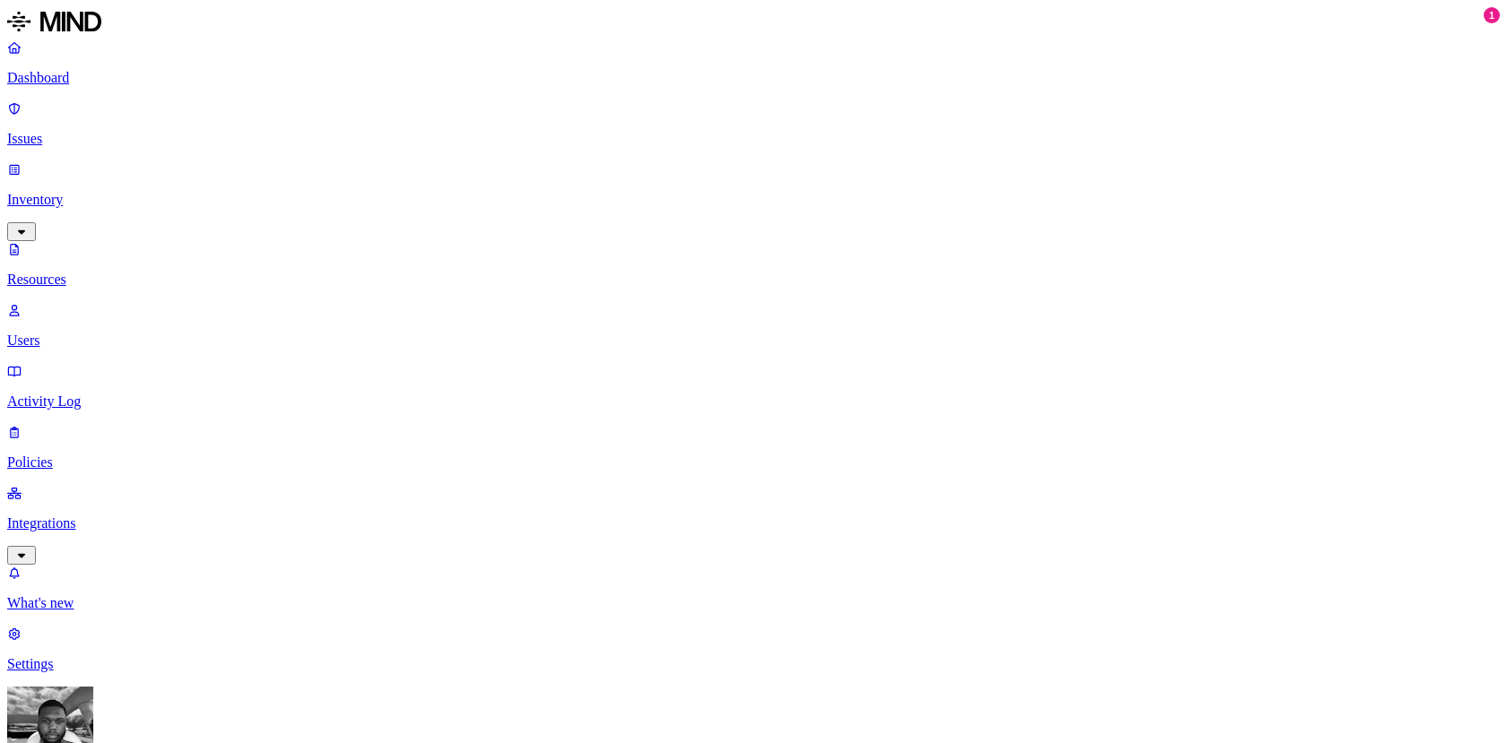
click at [127, 77] on p "Dashboard" at bounding box center [753, 78] width 1492 height 16
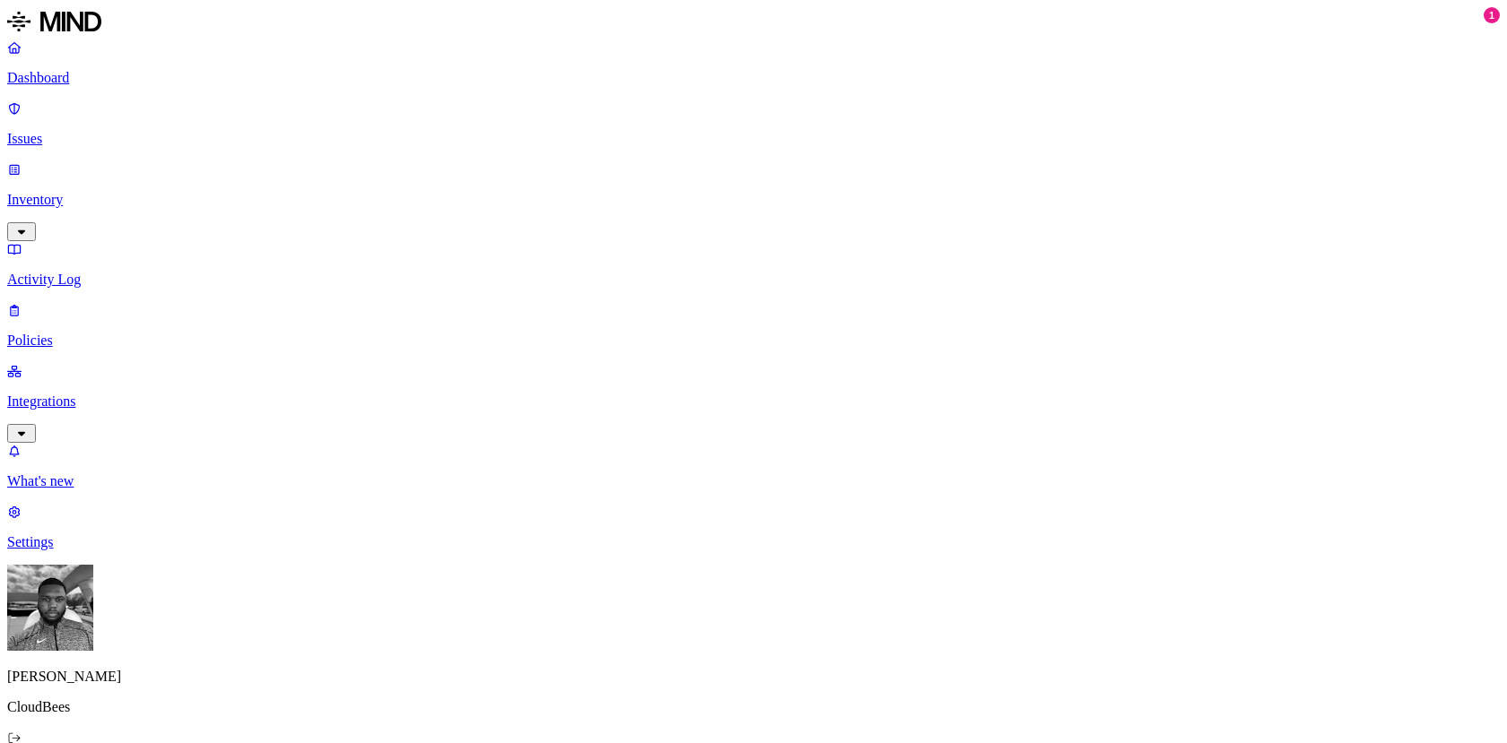
click at [143, 394] on p "Integrations" at bounding box center [753, 402] width 1492 height 16
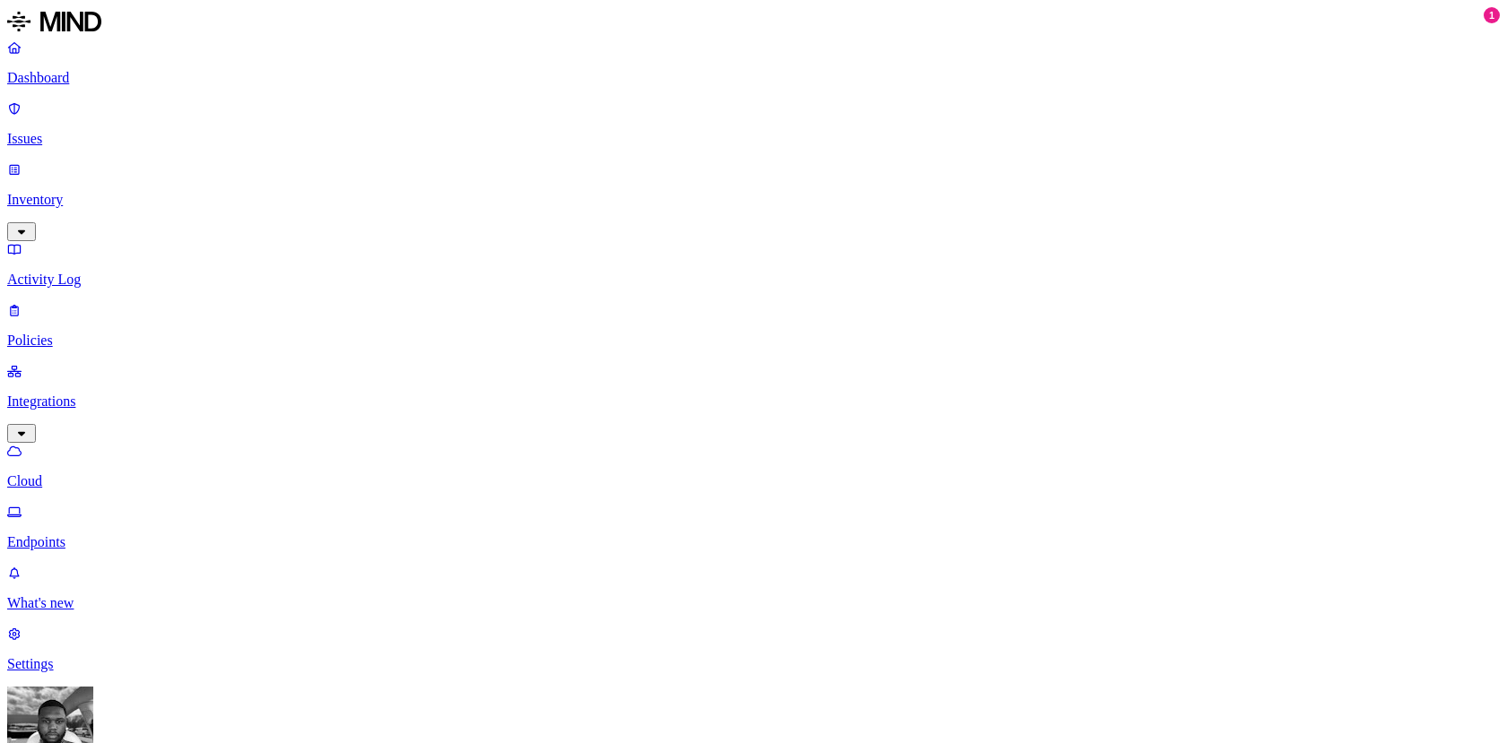
click at [109, 131] on p "Issues" at bounding box center [753, 139] width 1492 height 16
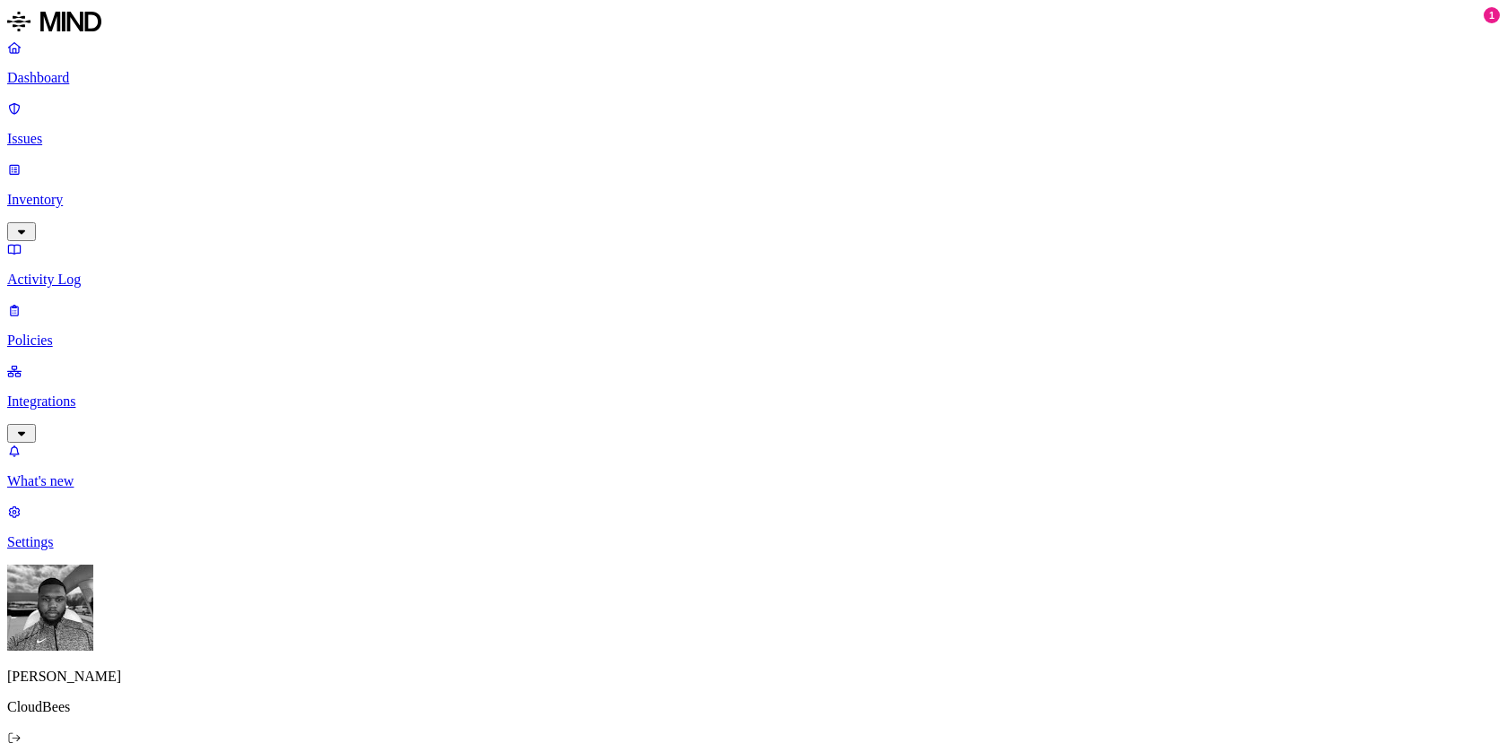
click at [110, 394] on p "Integrations" at bounding box center [753, 402] width 1492 height 16
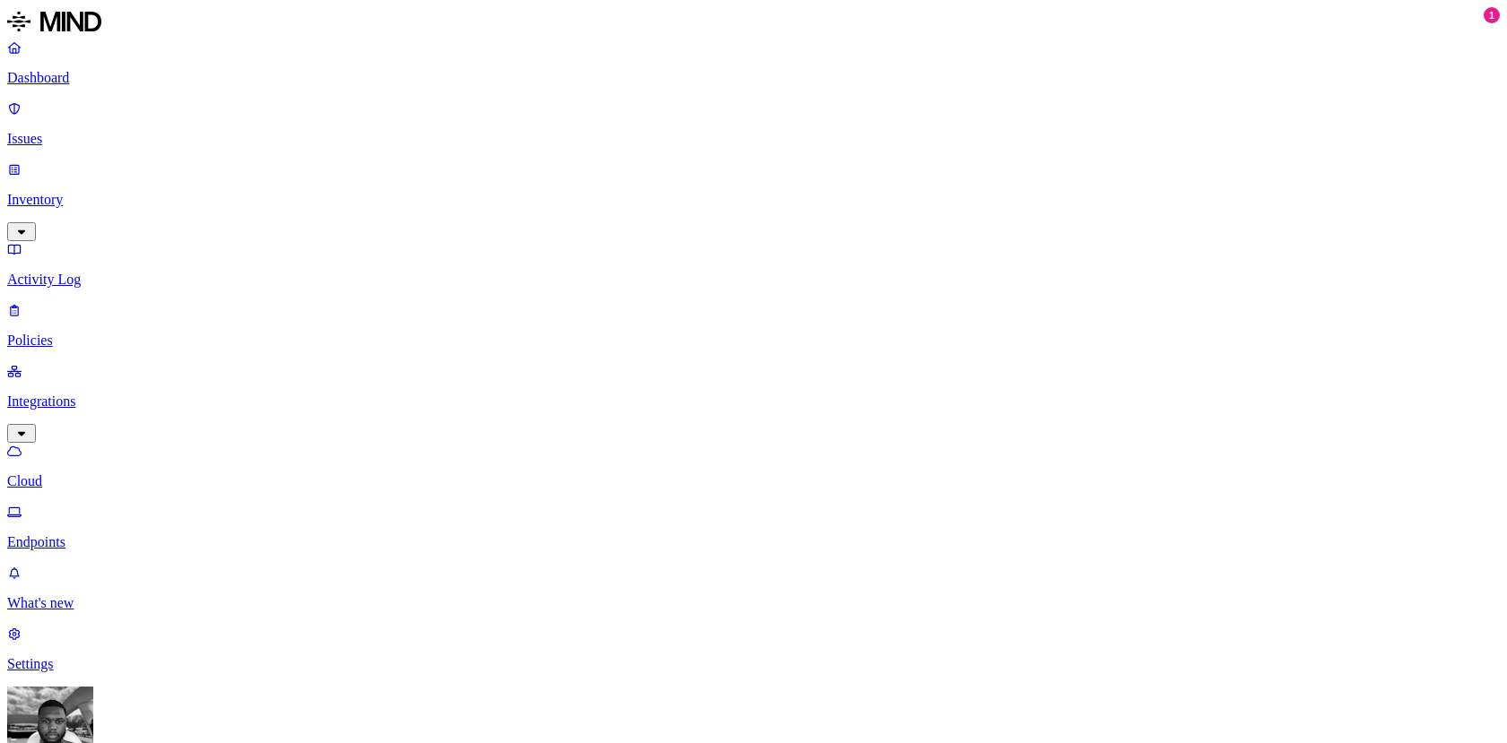
click at [43, 192] on p "Inventory" at bounding box center [753, 200] width 1492 height 16
click at [59, 100] on link "Issues" at bounding box center [753, 123] width 1492 height 47
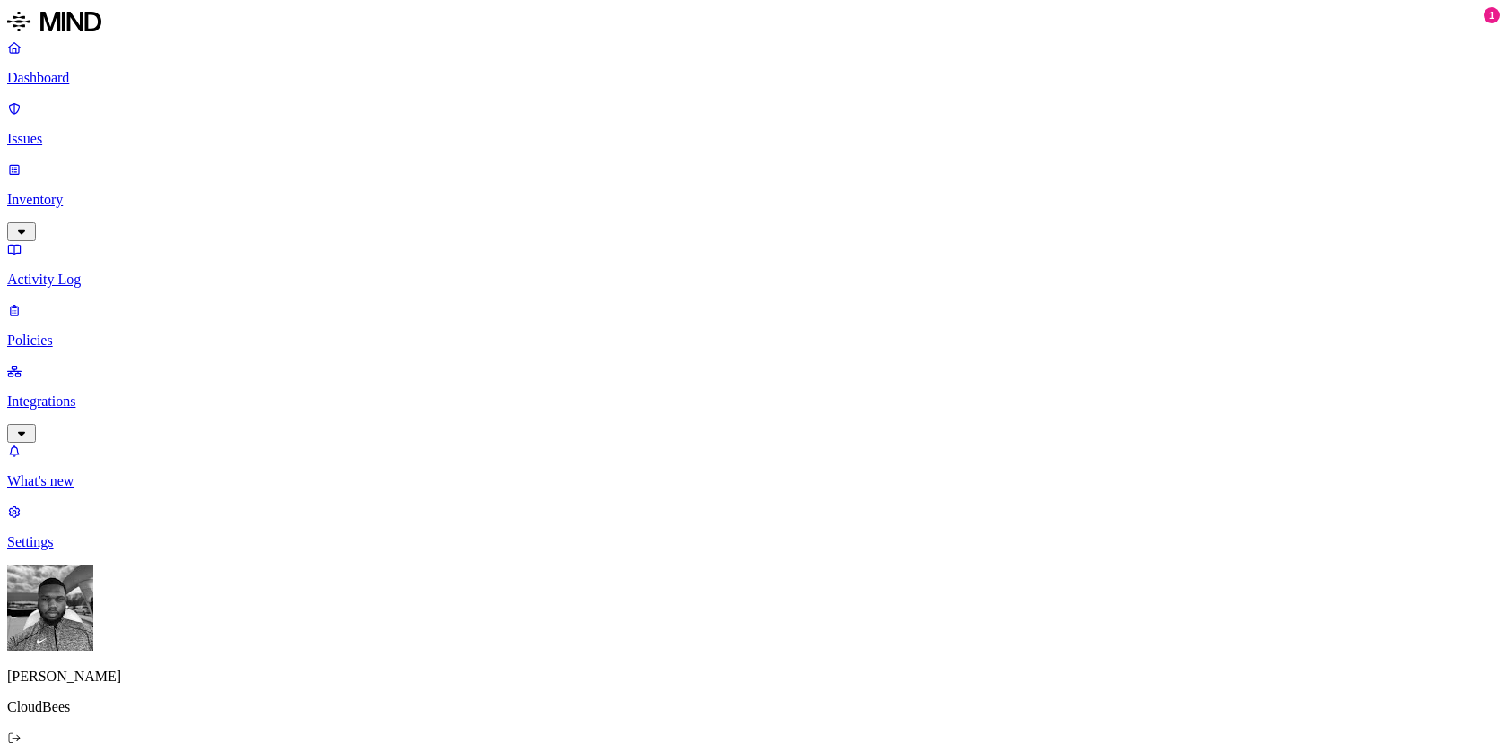
click at [71, 192] on p "Inventory" at bounding box center [753, 200] width 1492 height 16
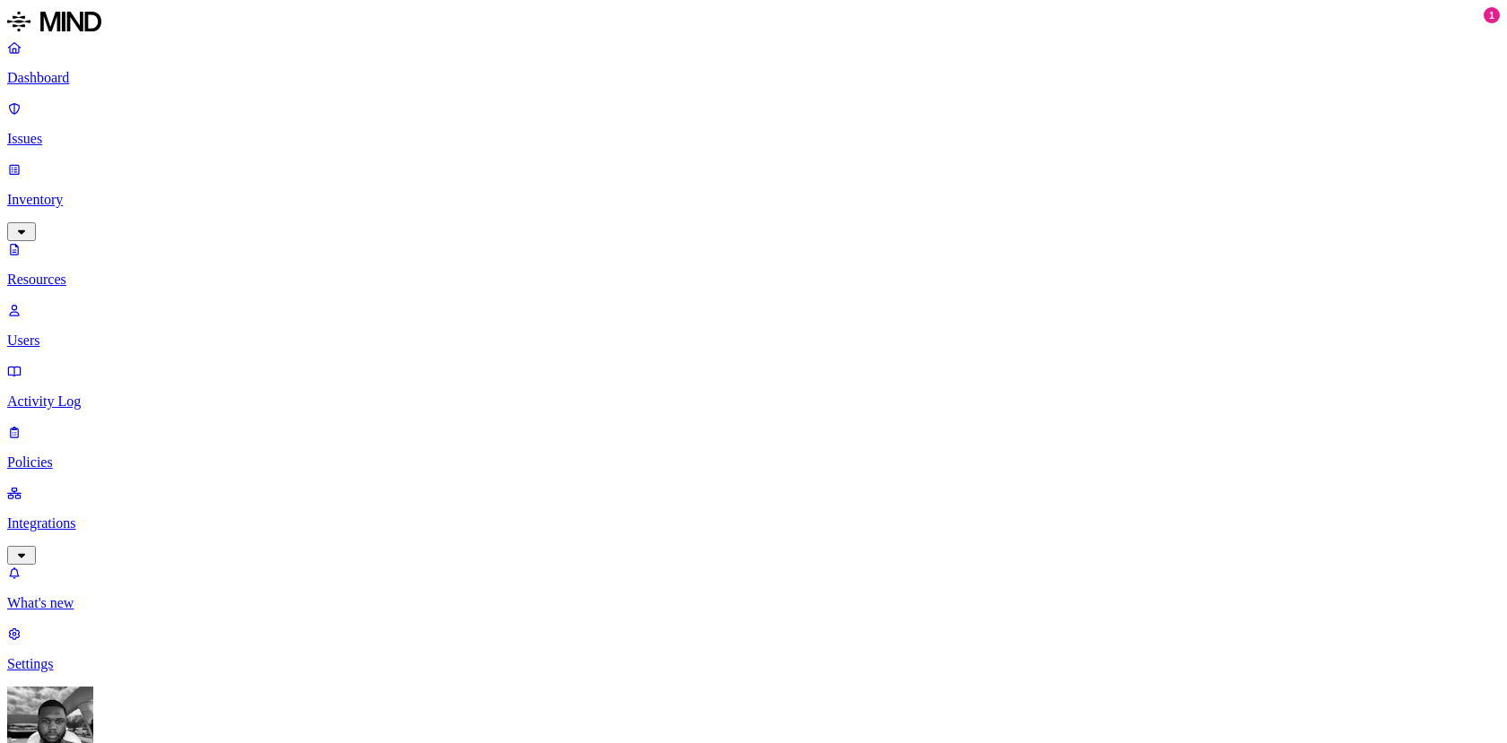
click at [78, 272] on p "Resources" at bounding box center [753, 280] width 1492 height 16
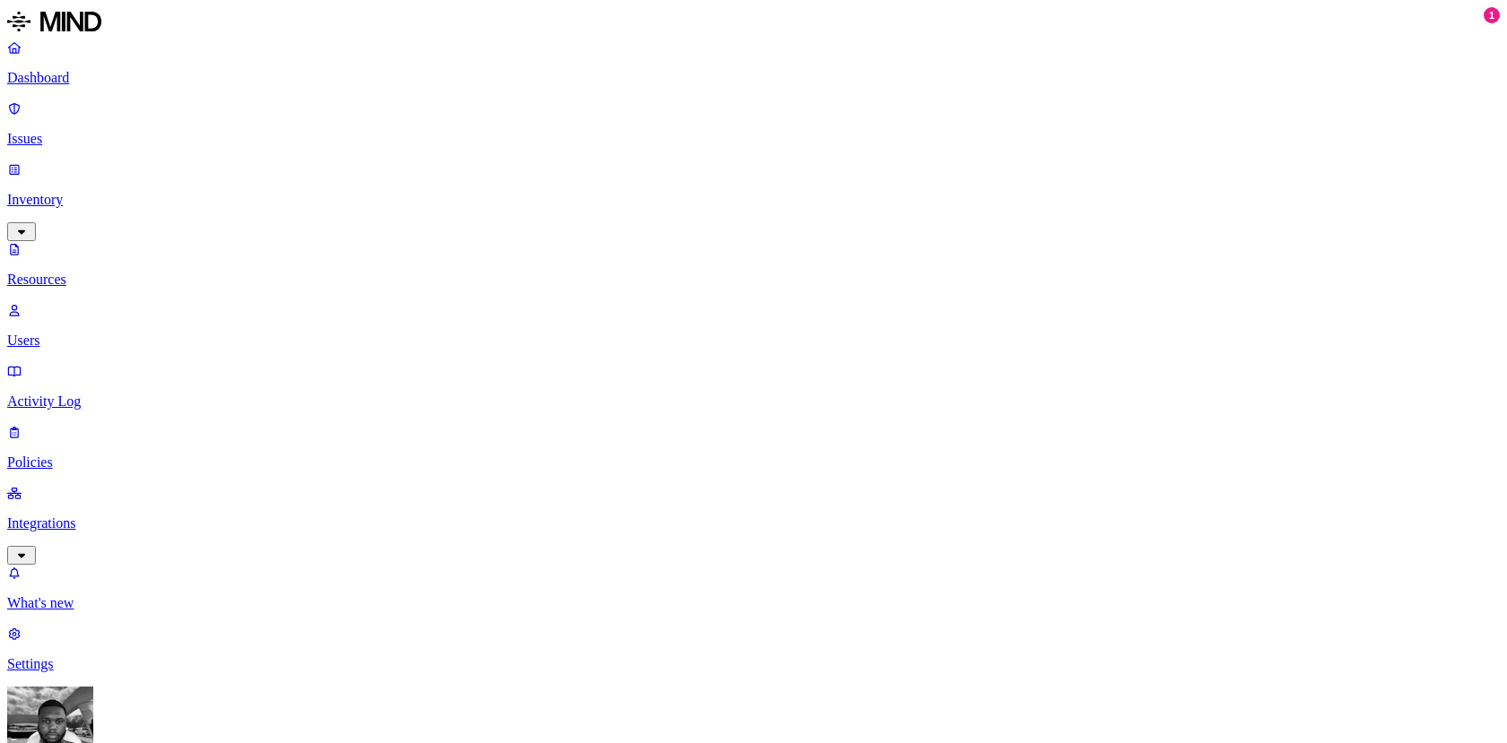
click at [122, 131] on p "Issues" at bounding box center [753, 139] width 1492 height 16
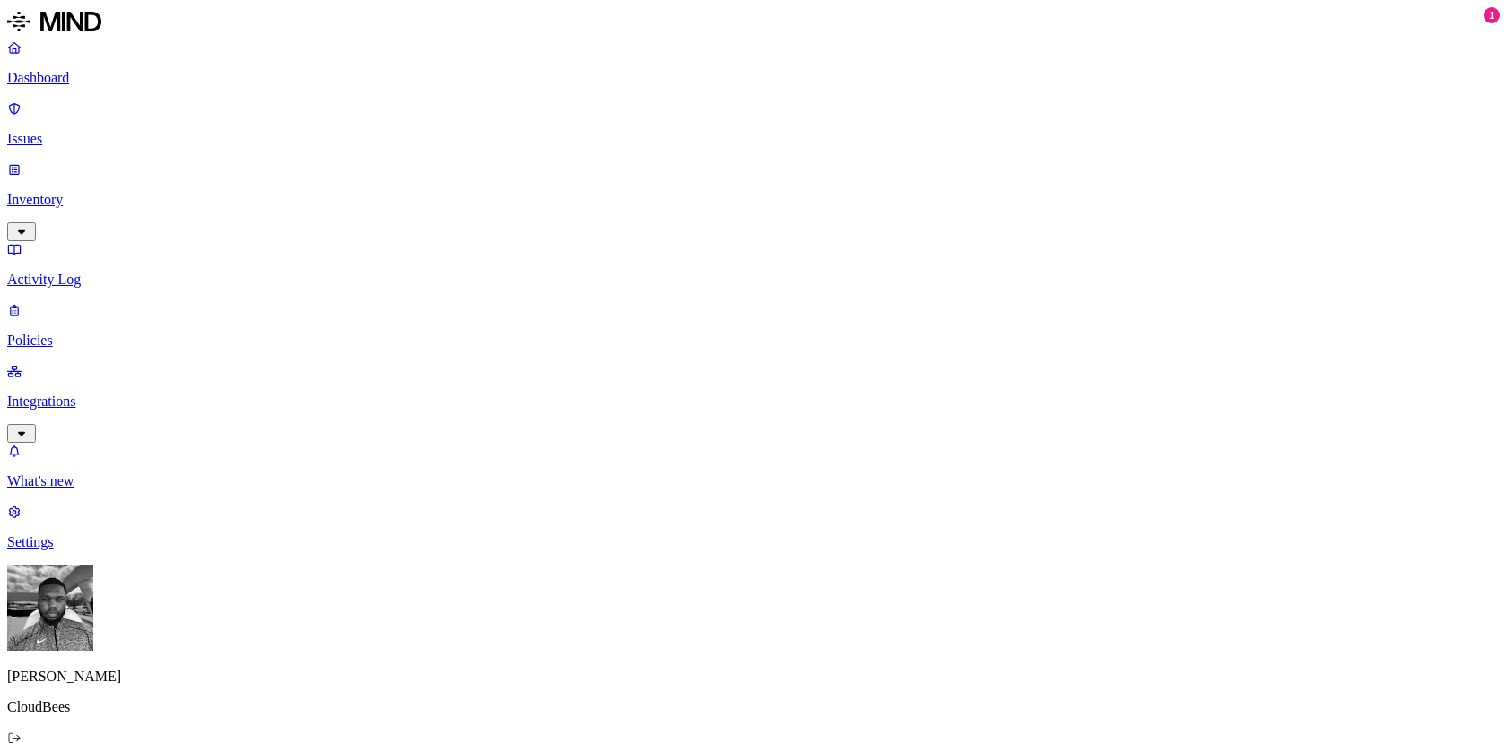
click at [63, 394] on p "Integrations" at bounding box center [753, 402] width 1492 height 16
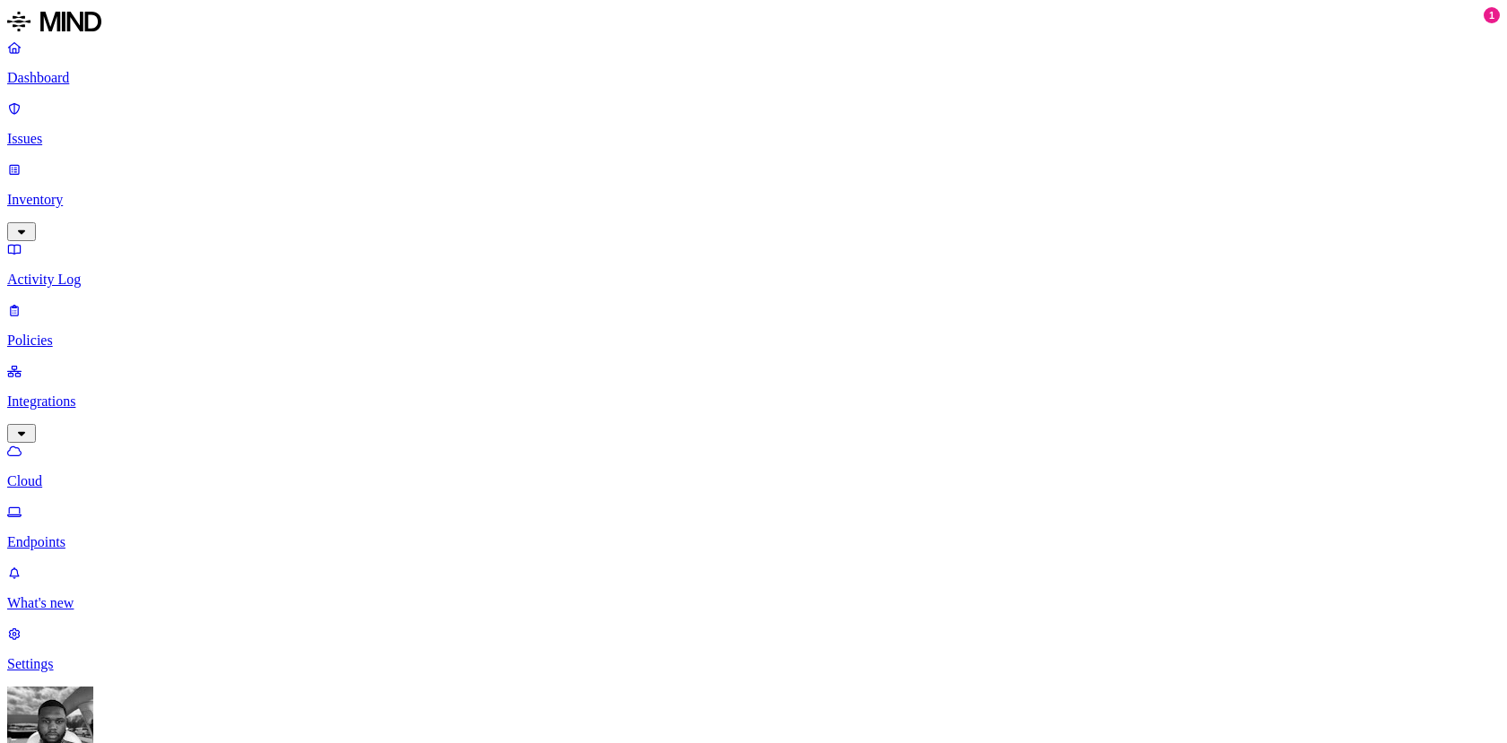
click at [85, 534] on p "Endpoints" at bounding box center [753, 542] width 1492 height 16
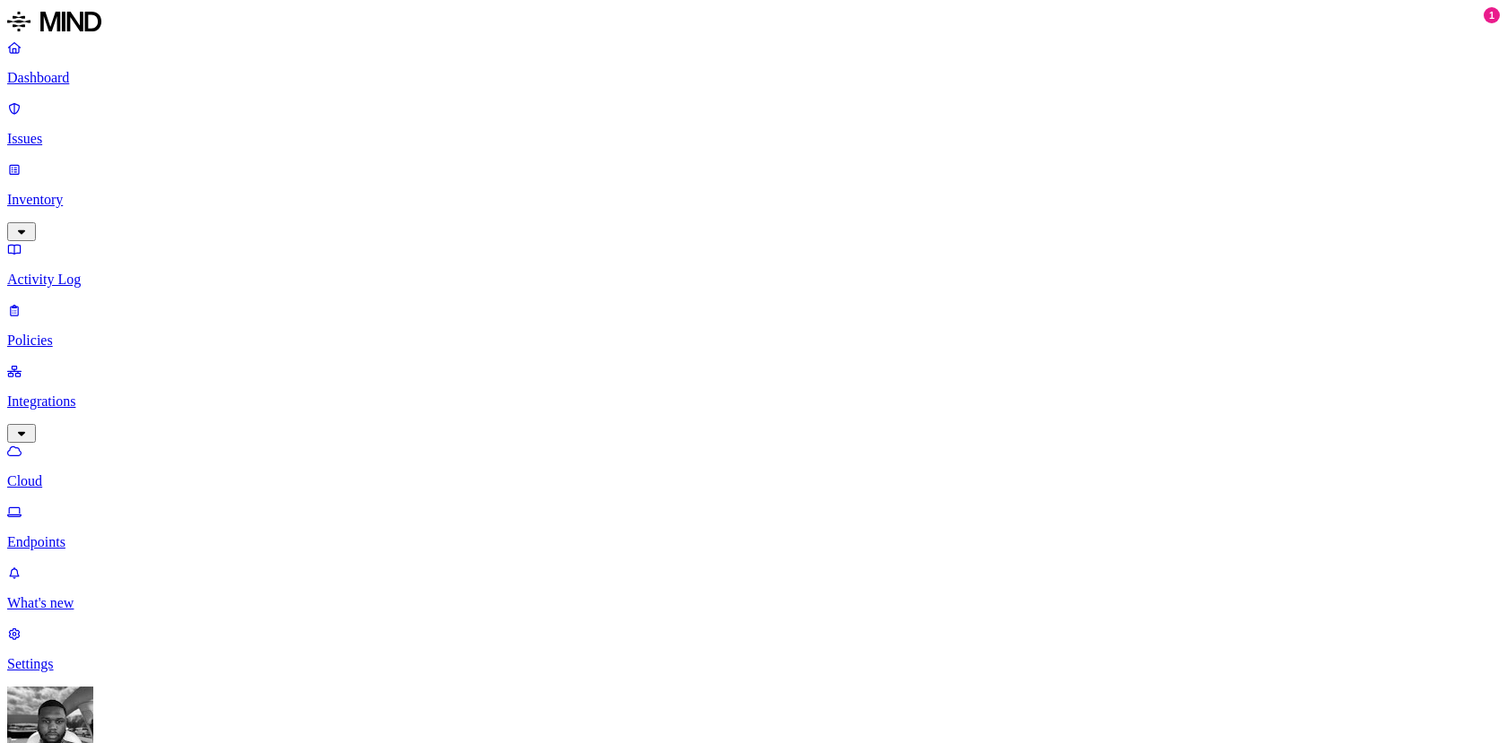
click at [76, 12] on link at bounding box center [753, 23] width 1492 height 32
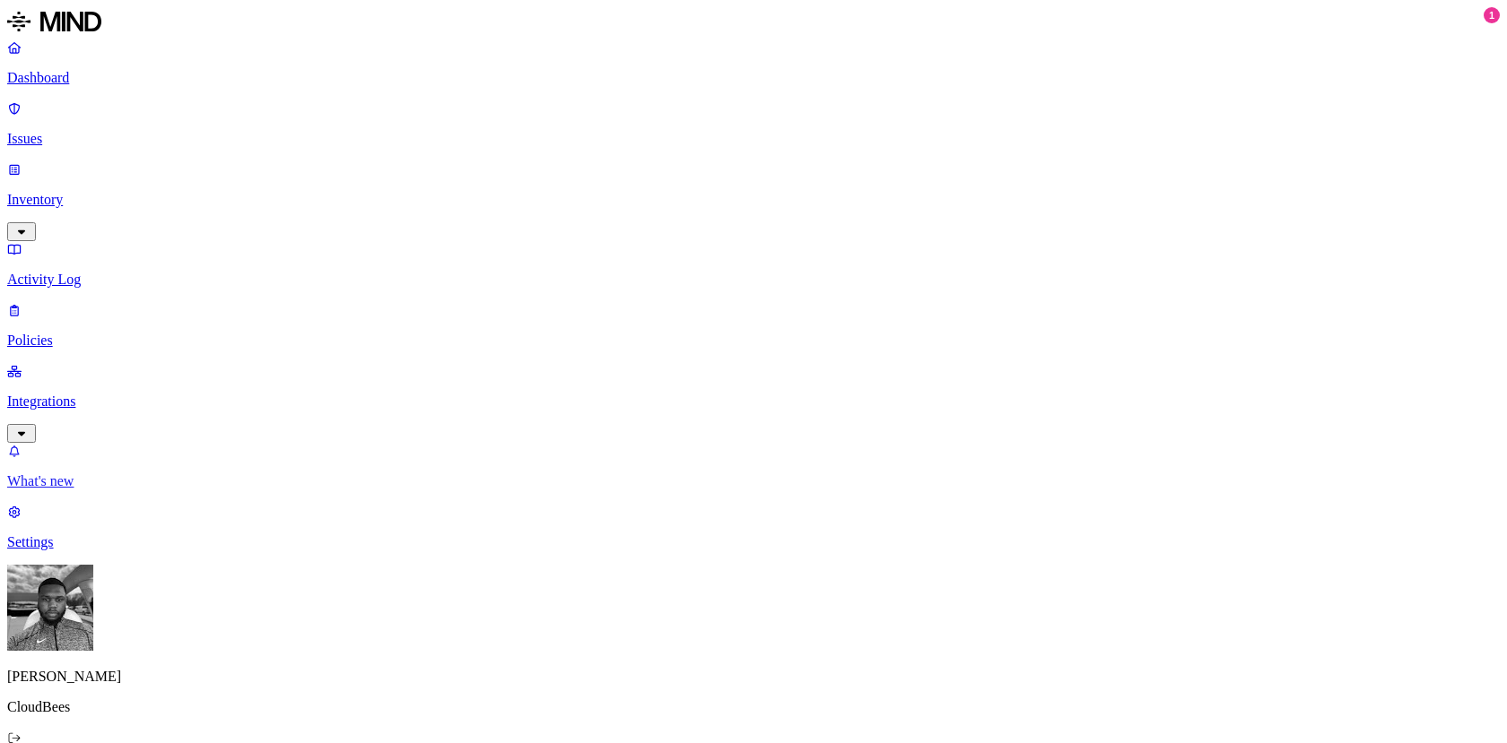
click at [60, 490] on p "What's new" at bounding box center [753, 481] width 1492 height 16
click at [69, 71] on p "Dashboard" at bounding box center [753, 78] width 1492 height 16
click at [74, 131] on p "Issues" at bounding box center [753, 139] width 1492 height 16
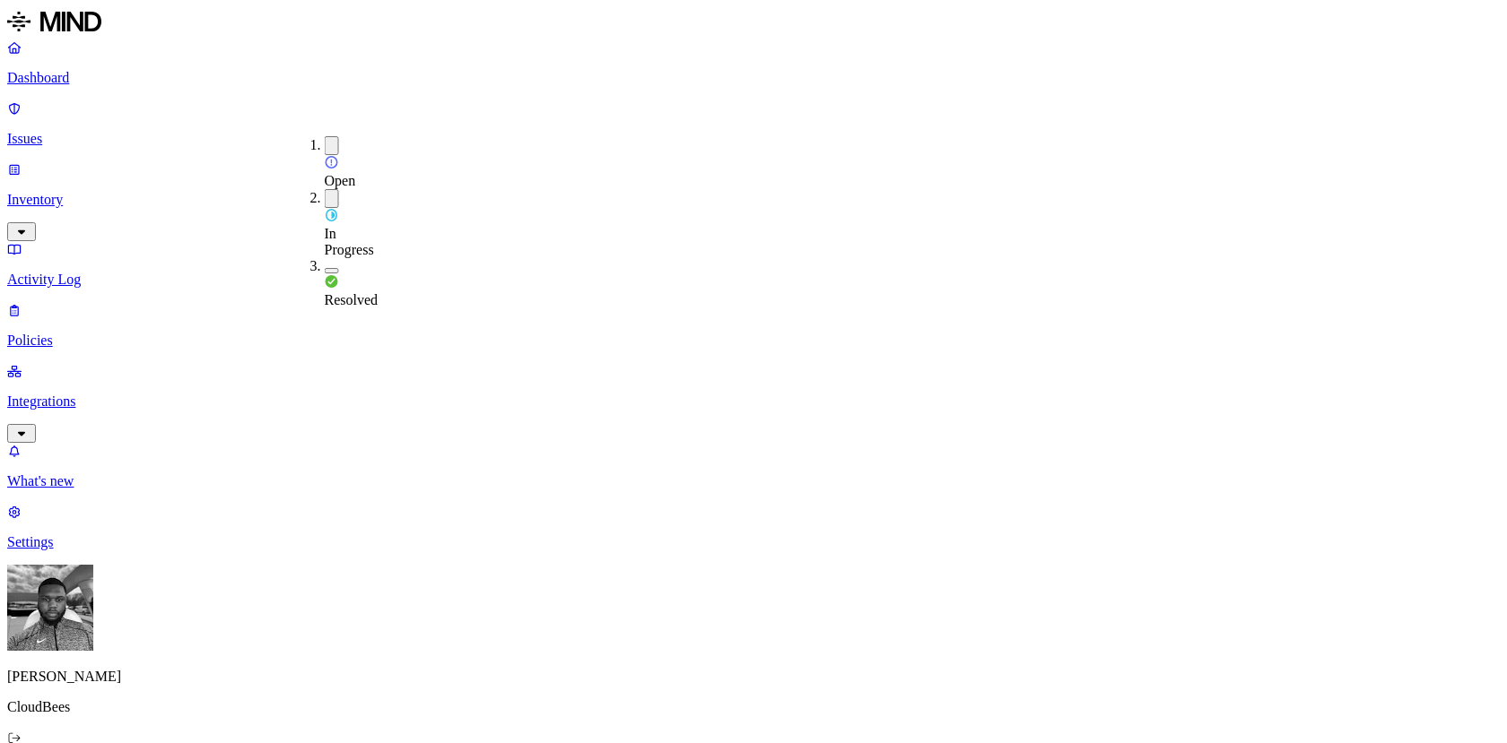
click at [29, 226] on icon "button" at bounding box center [21, 232] width 14 height 12
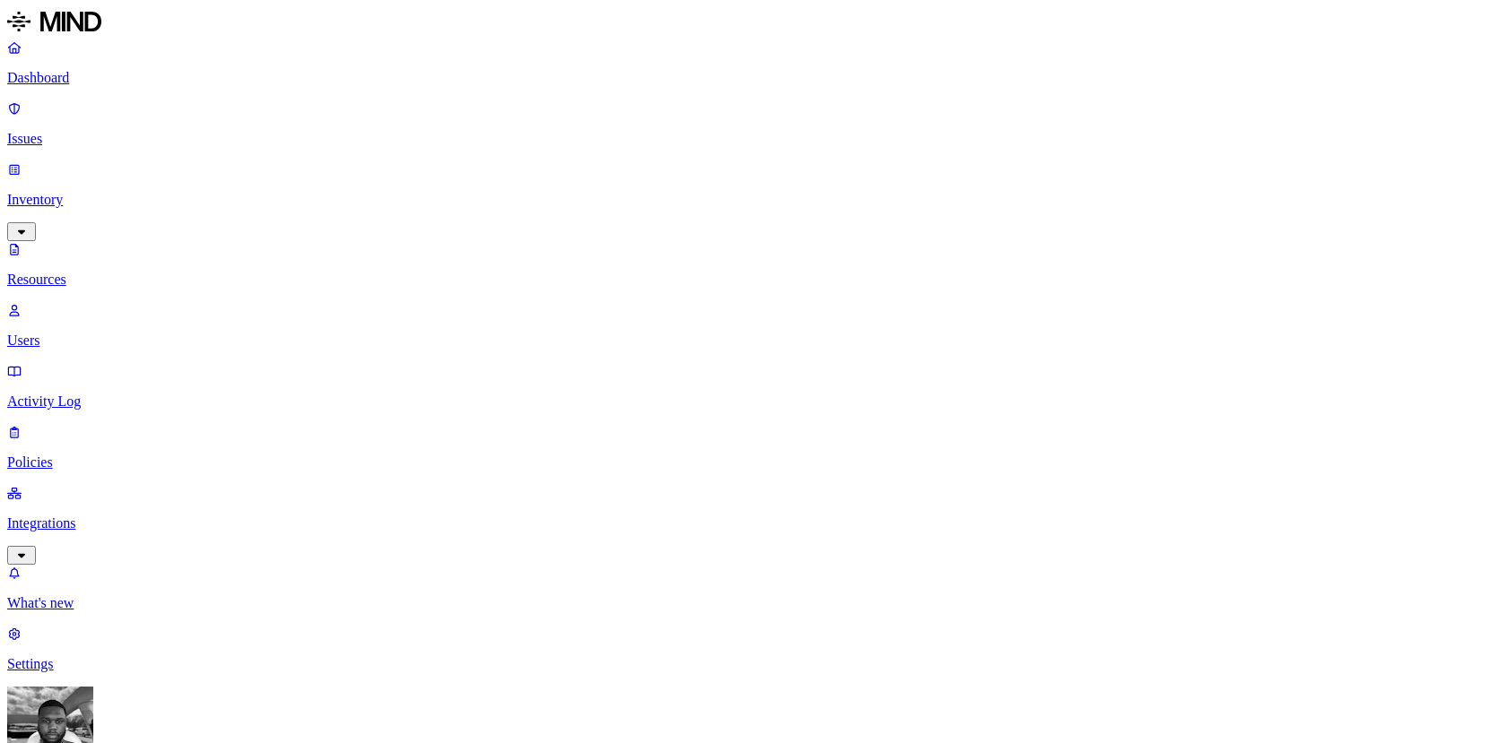
click at [140, 333] on p "Users" at bounding box center [753, 341] width 1492 height 16
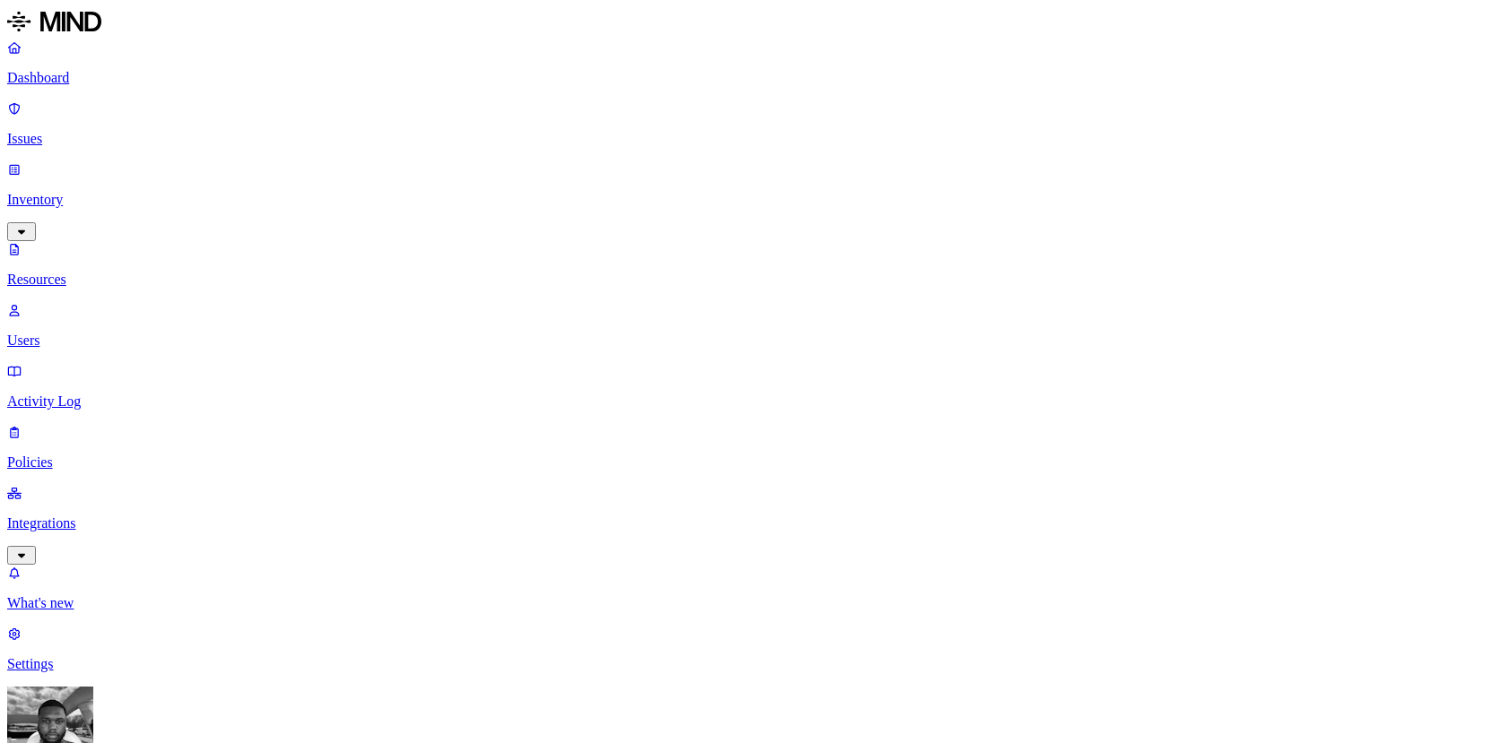
type input "mohan"
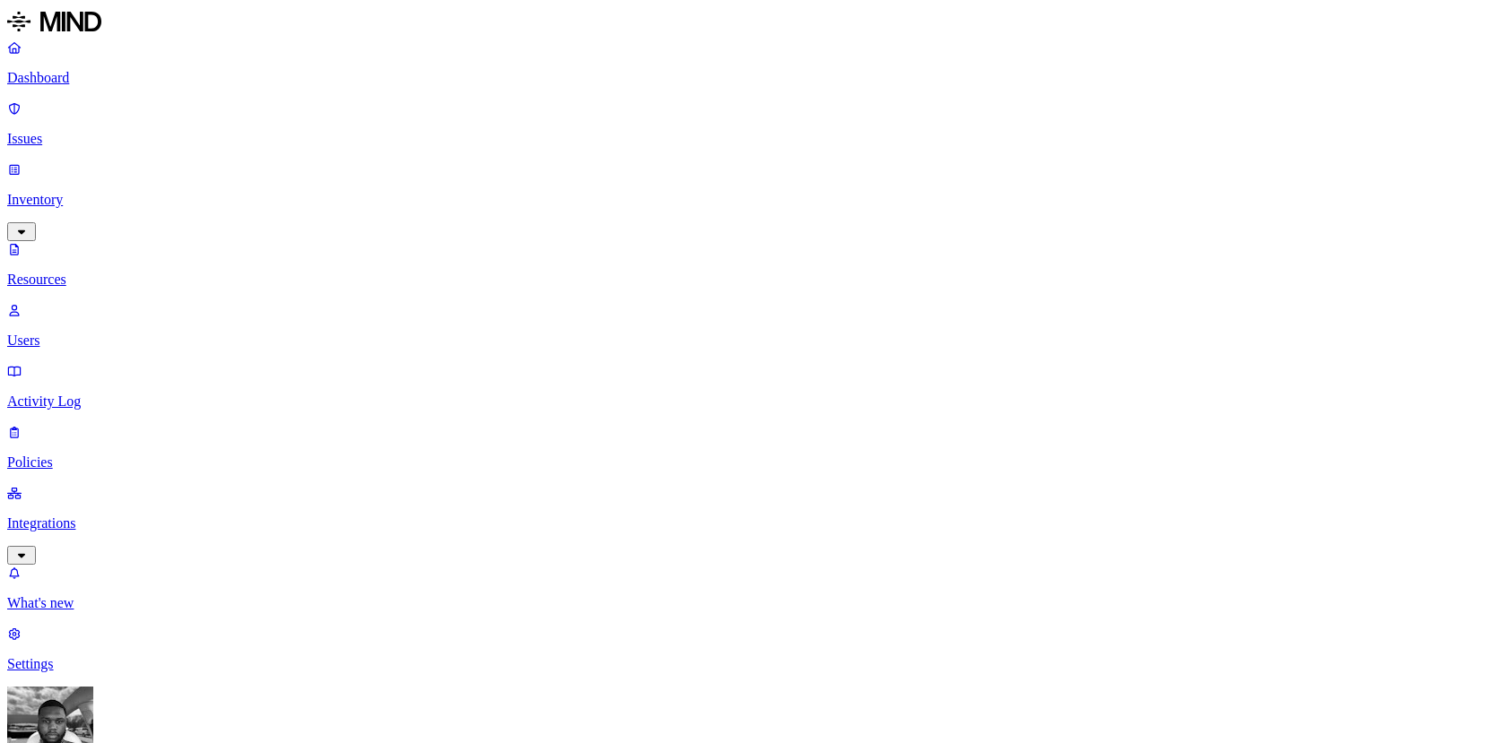
click at [95, 516] on p "Integrations" at bounding box center [753, 524] width 1492 height 16
